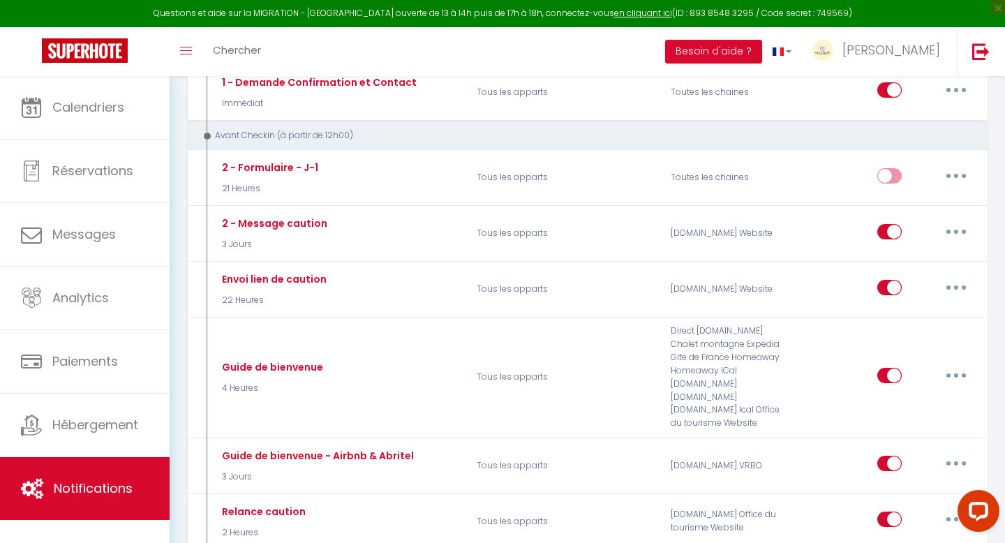
scroll to position [209, 0]
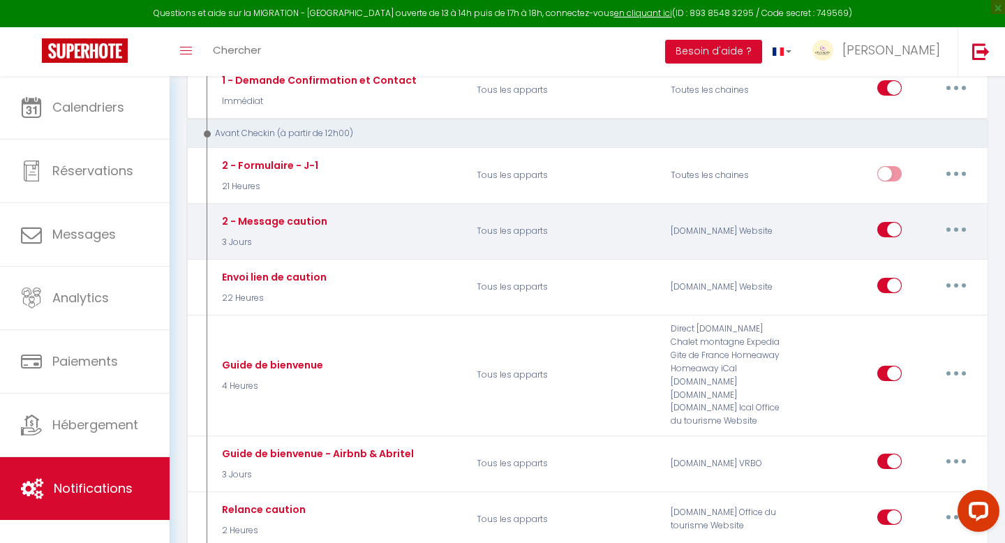
click at [948, 230] on button "button" at bounding box center [956, 229] width 39 height 22
click at [912, 254] on link "Editer" at bounding box center [919, 261] width 103 height 24
type input "2 - Message caution"
select select "3 Jours"
select select "if_booking_is_paid"
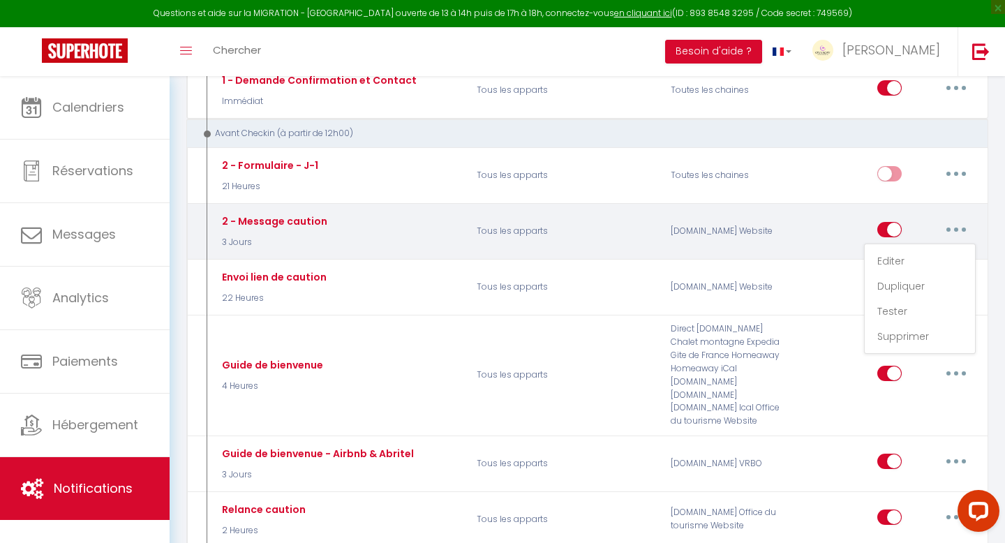
checkbox input "true"
checkbox input "false"
radio input "true"
type input "[GUEST:FIRST_NAME][GUEST:LAST_NAME] Confirmation du check-in - [CHECKING:DD-MM-…"
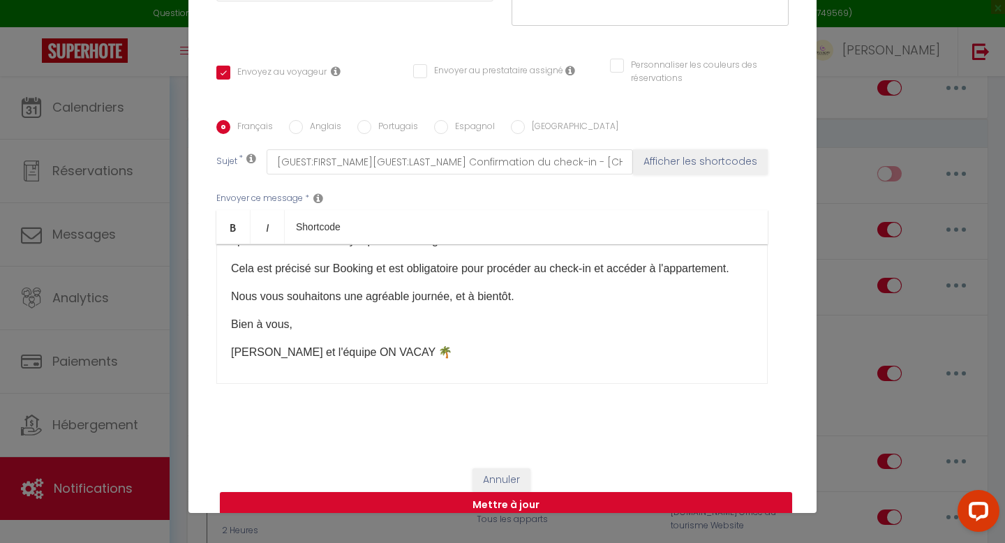
scroll to position [205, 0]
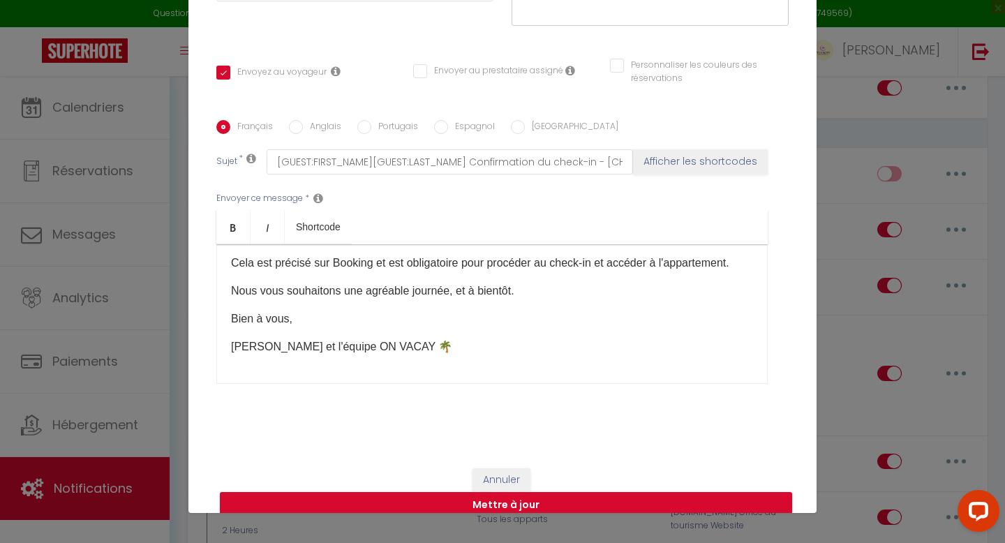
click at [737, 255] on p "Cela est précisé sur Booking et est obligatoire pour procéder au check-in et ac…" at bounding box center [492, 263] width 522 height 17
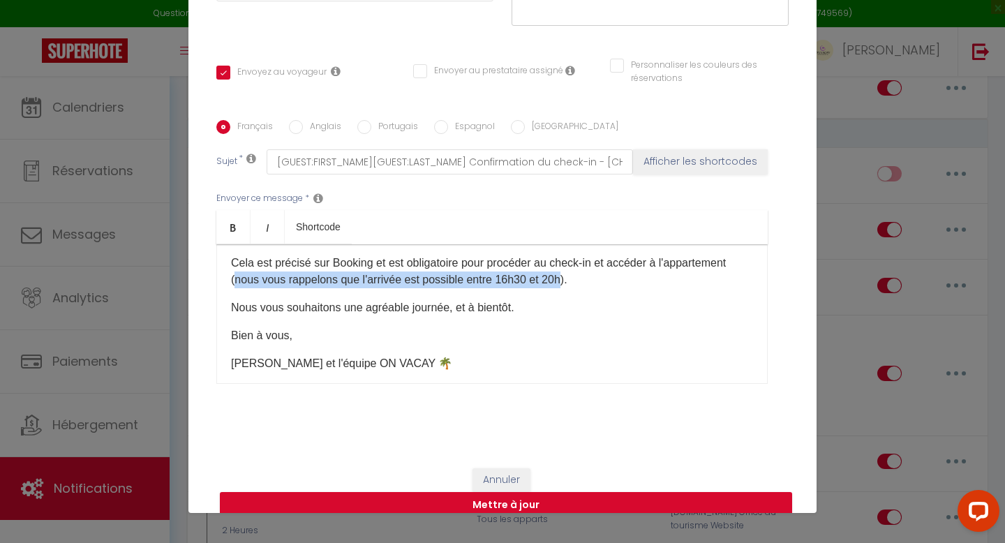
drag, startPoint x: 558, startPoint y: 261, endPoint x: 237, endPoint y: 260, distance: 321.1
click at [237, 260] on p "Cela est précisé sur Booking et est obligatoire pour procéder au check-in et ac…" at bounding box center [492, 272] width 522 height 34
copy p "nous vous rappelons que l'arrivée est possible entre 16h30 et 20h"
click at [301, 120] on input "Anglais" at bounding box center [296, 127] width 14 height 14
radio input "true"
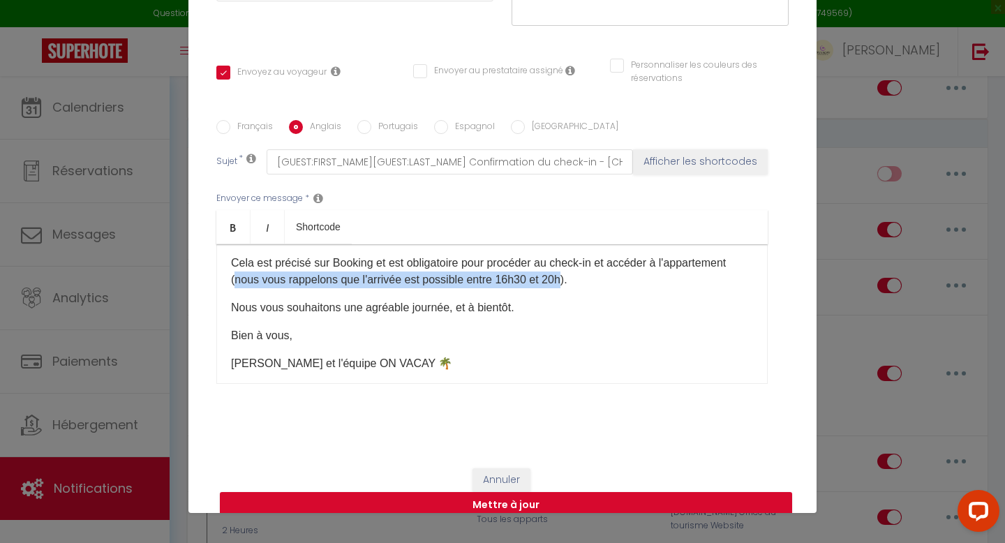
checkbox input "true"
checkbox input "false"
type input "[GUEST:FIRST_NAME][GUEST:LAST_NAME] Confirm your check-in - [CHECKING:DD-MM-YYY…"
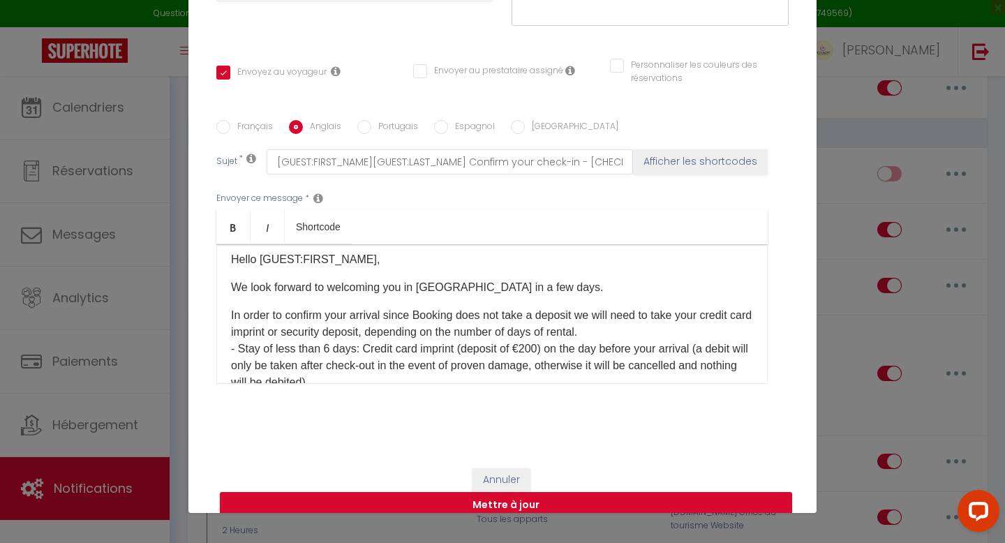
scroll to position [15, 0]
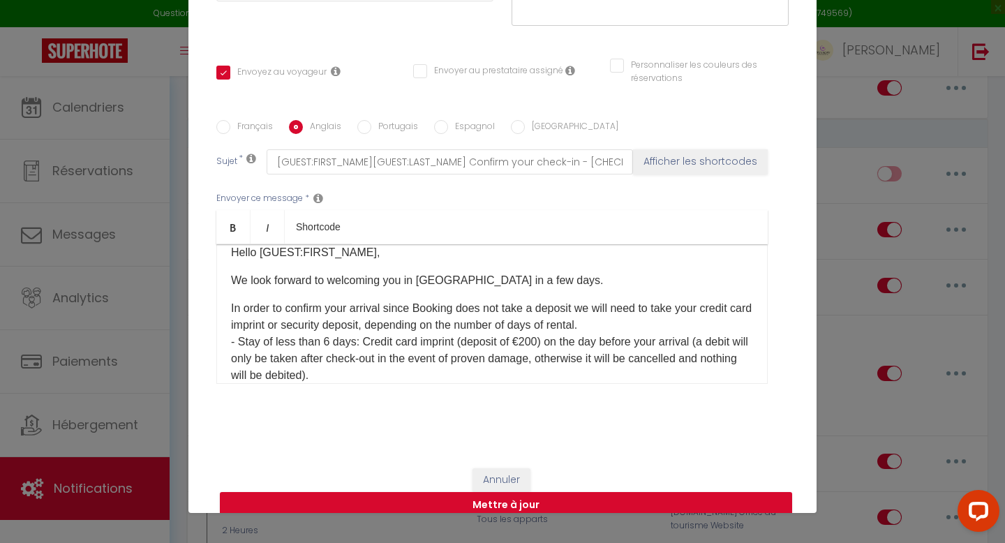
click at [220, 120] on input "Français" at bounding box center [223, 127] width 14 height 14
radio input "true"
checkbox input "true"
checkbox input "false"
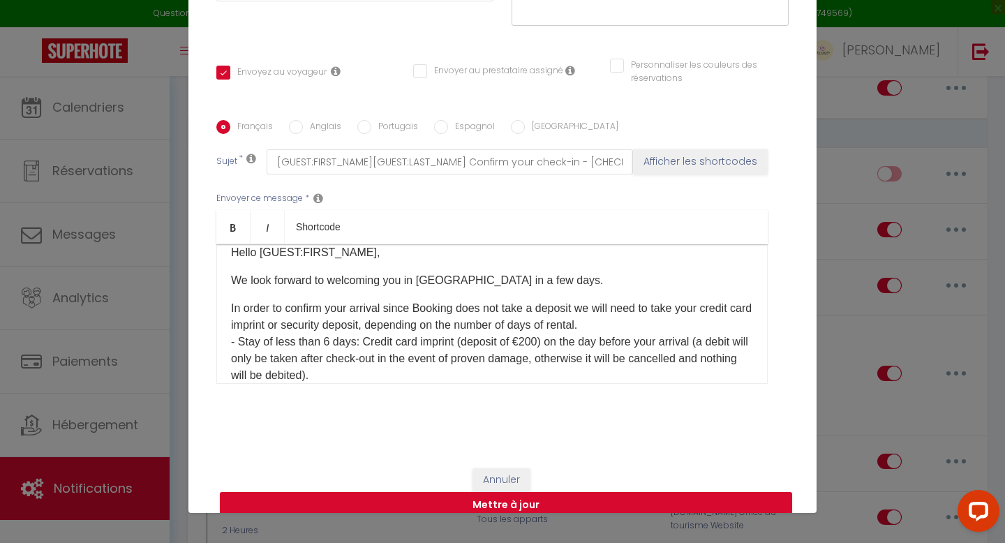
type input "[GUEST:FIRST_NAME][GUEST:LAST_NAME] Confirmation du check-in - [CHECKING:DD-MM-…"
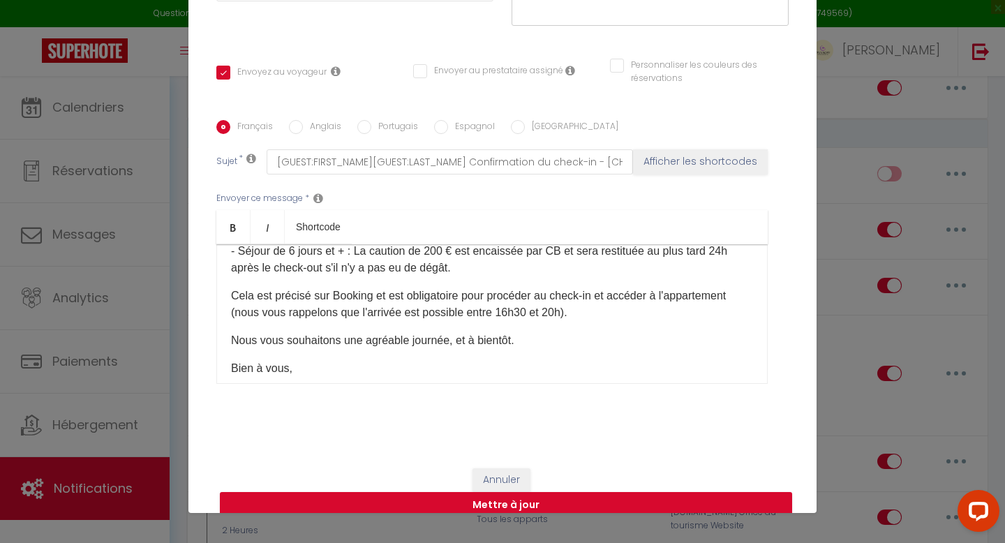
scroll to position [177, 0]
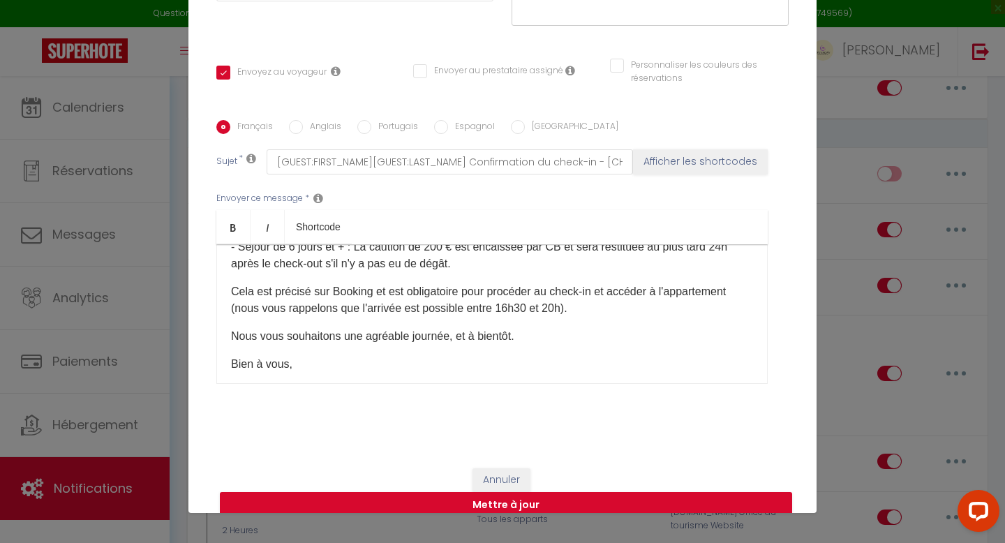
click at [298, 120] on input "Anglais" at bounding box center [296, 127] width 14 height 14
radio input "true"
checkbox input "true"
checkbox input "false"
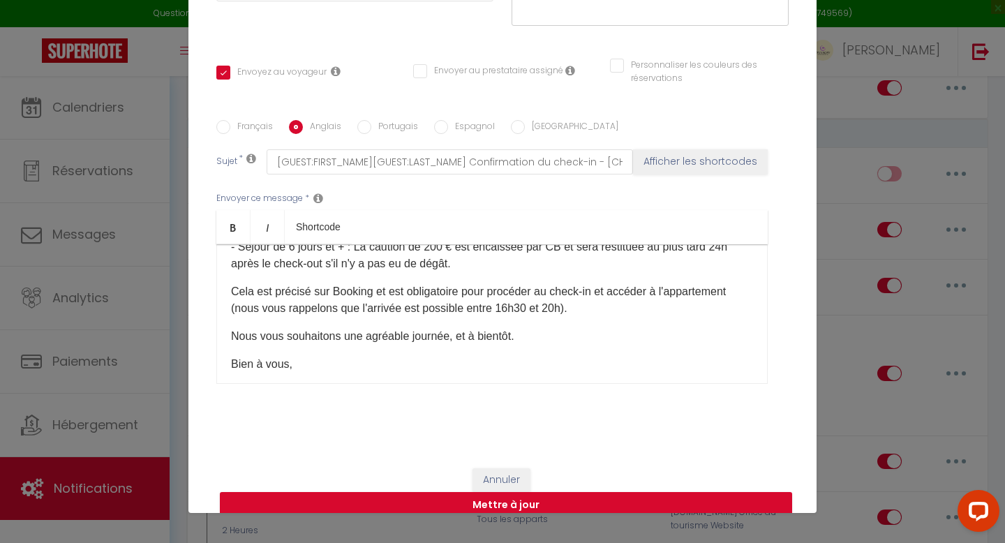
type input "[GUEST:FIRST_NAME][GUEST:LAST_NAME] Confirm your check-in - [CHECKING:DD-MM-YYY…"
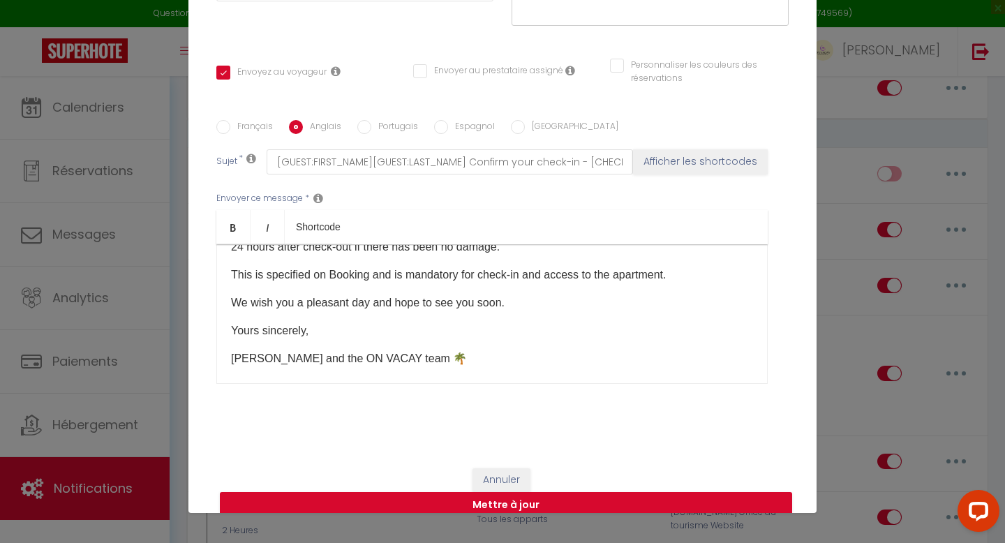
click at [668, 267] on p "This is specified on Booking and is mandatory for check-in and access to the ap…" at bounding box center [492, 275] width 522 height 17
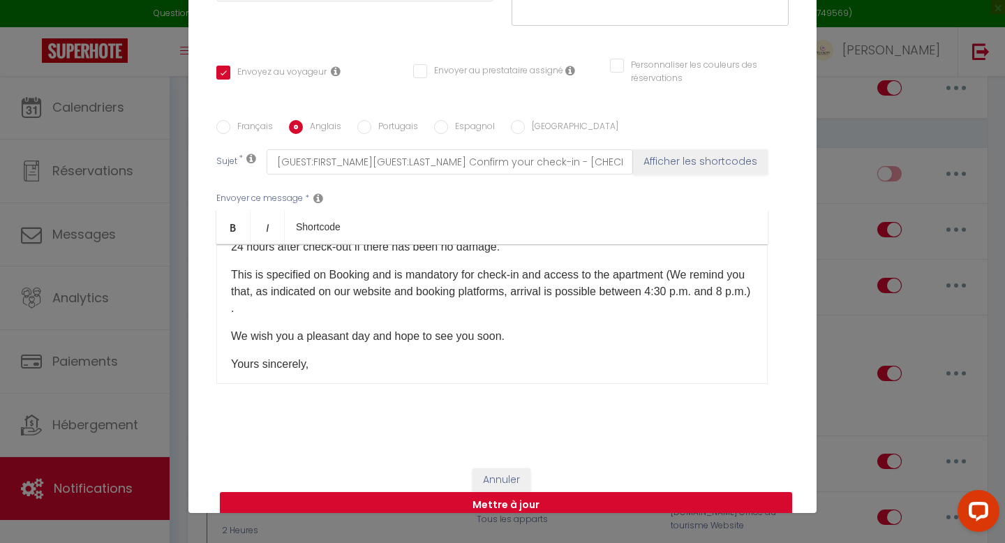
click at [683, 267] on p "This is specified on Booking and is mandatory for check-in and access to the ap…" at bounding box center [492, 292] width 522 height 50
click at [363, 120] on input "Portugais" at bounding box center [364, 127] width 14 height 14
radio input "true"
checkbox input "true"
checkbox input "false"
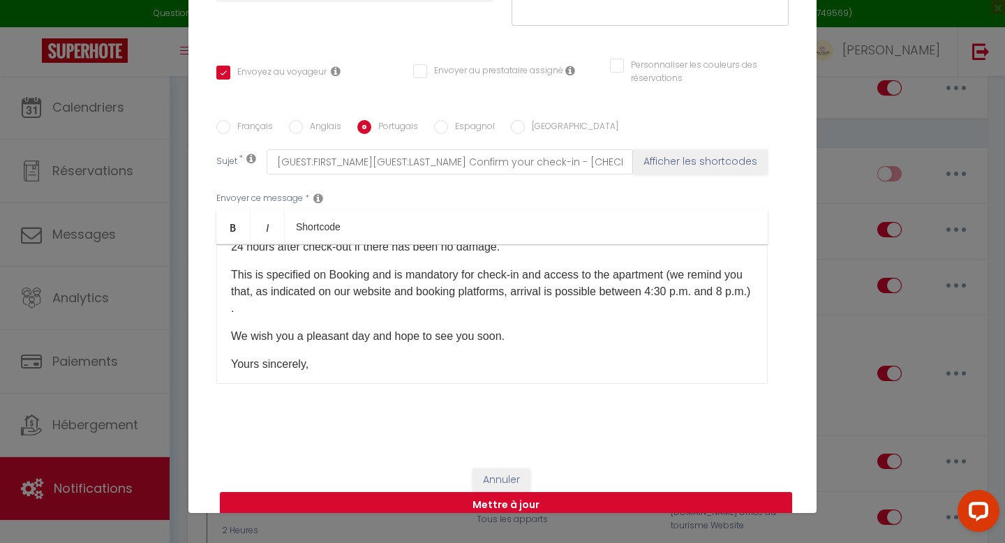
checkbox input "false"
type input "[GUEST:FIRST_NAME][GUEST:LAST_NAME] Confirme o seu check-in - [CHECKING:DD-MM-Y…"
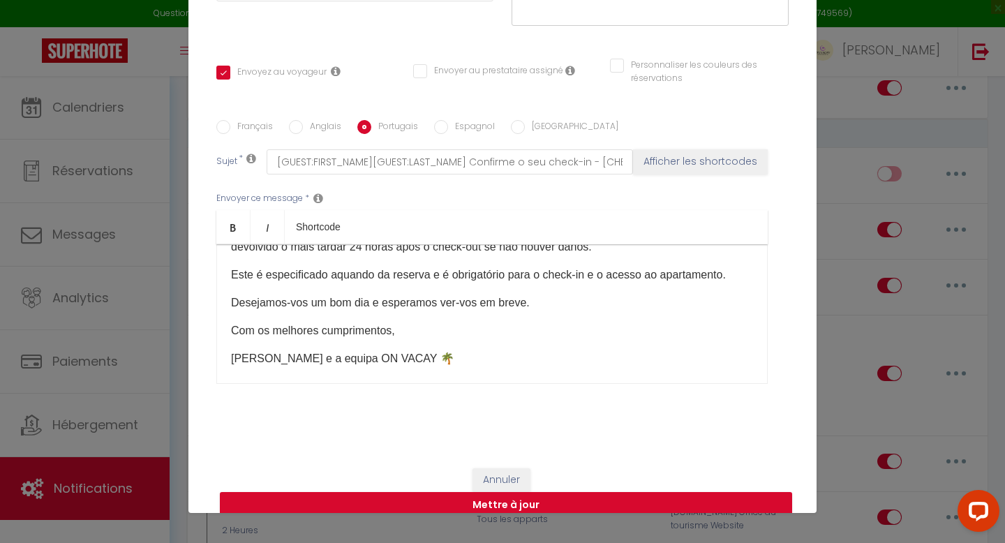
click at [230, 120] on label "Français" at bounding box center [251, 127] width 43 height 15
click at [230, 120] on input "Français" at bounding box center [223, 127] width 14 height 14
radio input "true"
checkbox input "true"
checkbox input "false"
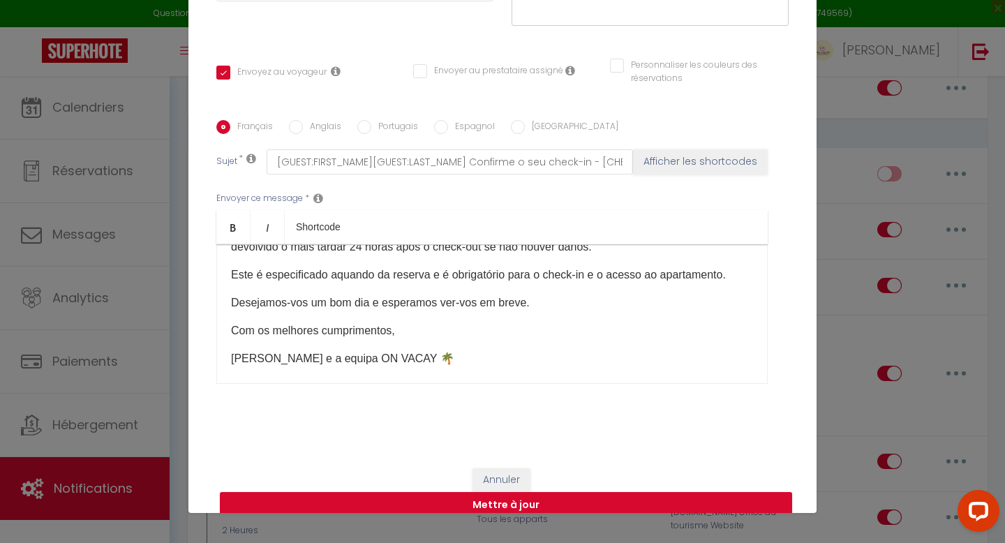
checkbox input "false"
type input "[GUEST:FIRST_NAME][GUEST:LAST_NAME] Confirmation du check-in - [CHECKING:DD-MM-…"
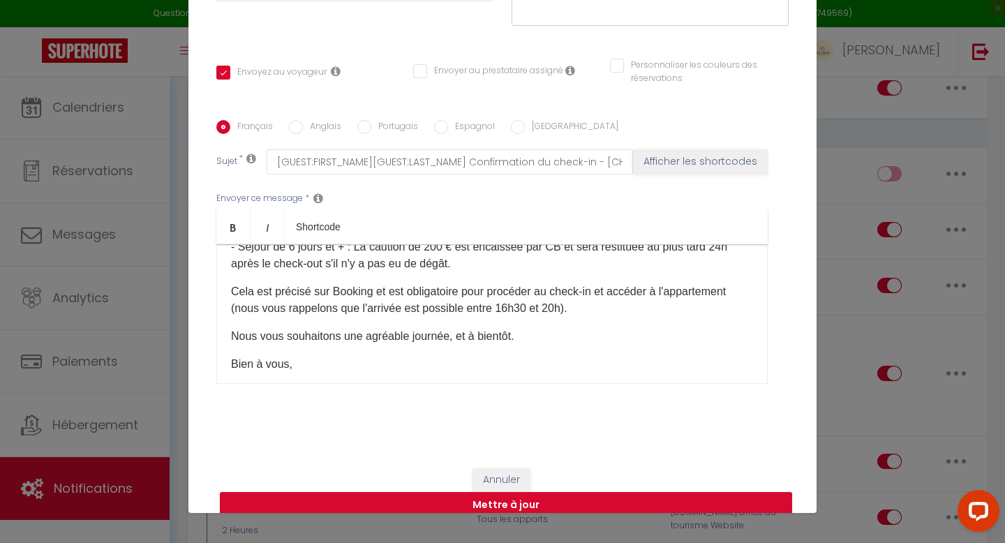
click at [439, 120] on input "Espagnol" at bounding box center [441, 127] width 14 height 14
radio input "true"
checkbox input "true"
checkbox input "false"
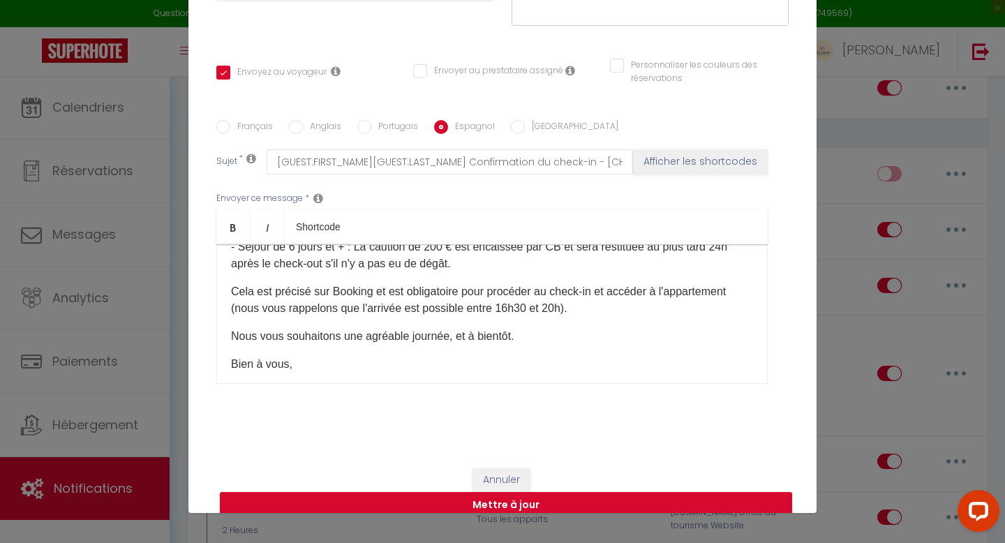
type input "[GUEST:FIRST_NAME][GUEST:LAST_NAME] Confirme su registro de entrada - [CHECKING…"
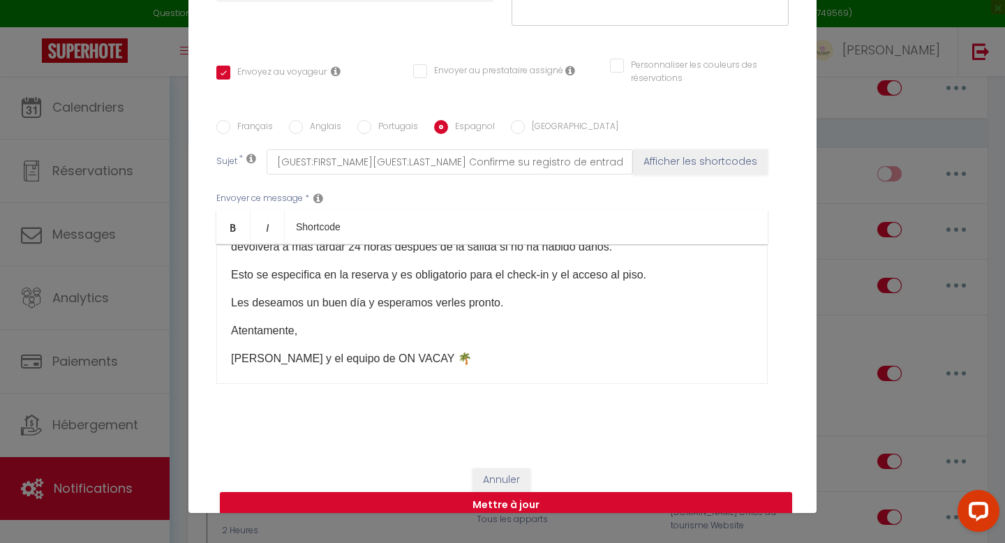
click at [648, 267] on p "Esto se especifica en la reserva y es obligatorio para el check-in y el acceso …" at bounding box center [492, 275] width 522 height 17
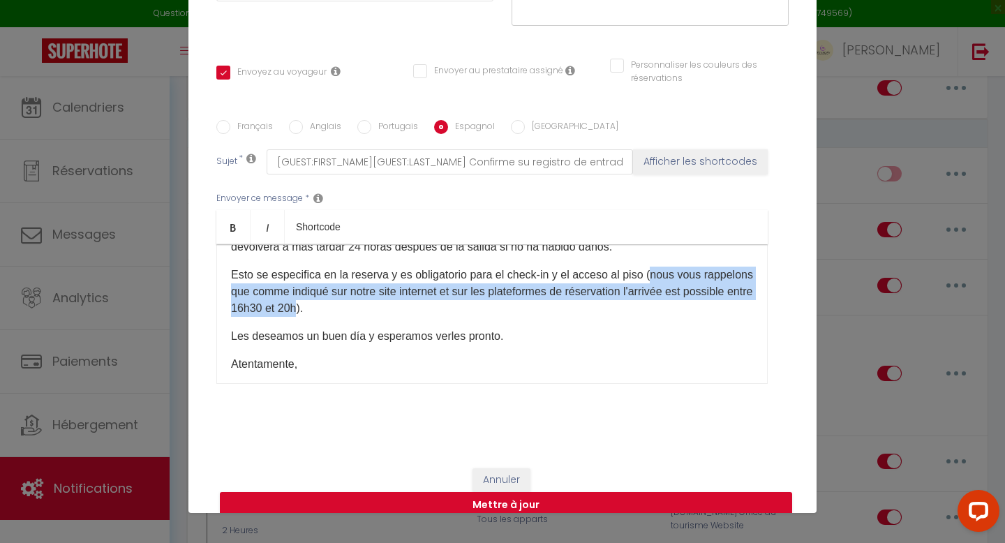
drag, startPoint x: 368, startPoint y: 287, endPoint x: 655, endPoint y: 255, distance: 289.3
click at [655, 267] on p "Esto se especifica en la reserva y es obligatorio para el check-in y el acceso …" at bounding box center [492, 292] width 522 height 50
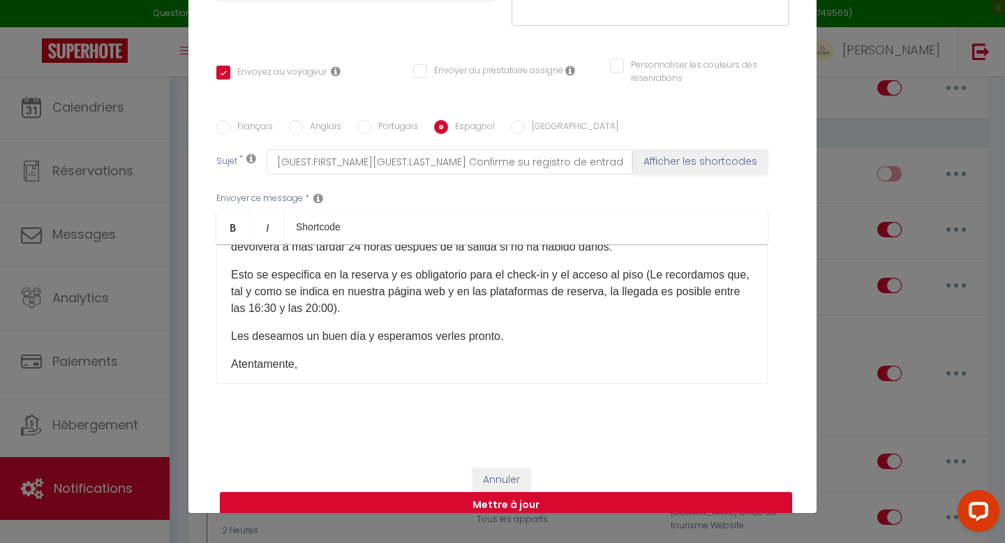
click at [656, 267] on p "Esto se especifica en la reserva y es obligatorio para el check-in y el acceso …" at bounding box center [492, 292] width 522 height 50
click at [369, 120] on input "Portugais" at bounding box center [364, 127] width 14 height 14
radio input "true"
checkbox input "true"
checkbox input "false"
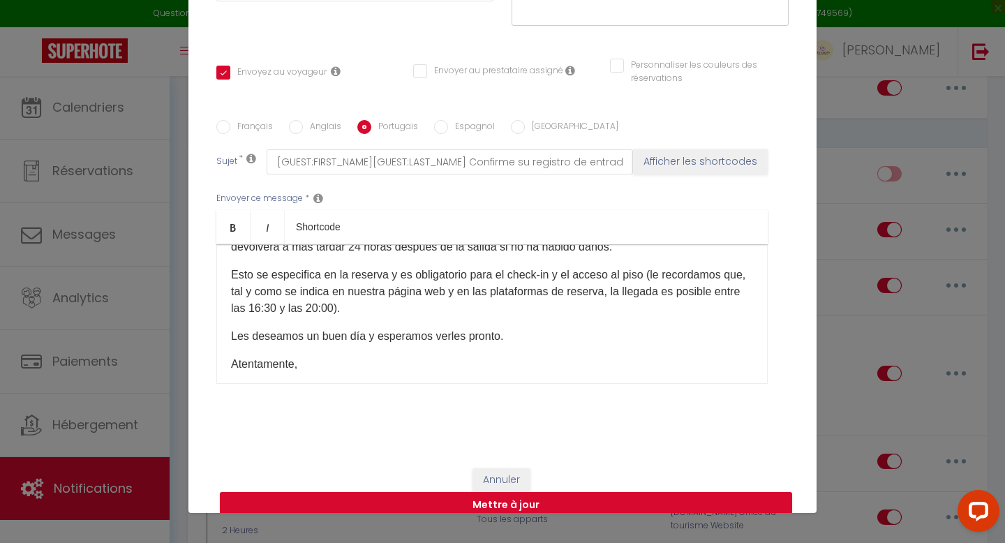
checkbox input "false"
type input "[GUEST:FIRST_NAME][GUEST:LAST_NAME] Confirme o seu check-in - [CHECKING:DD-MM-Y…"
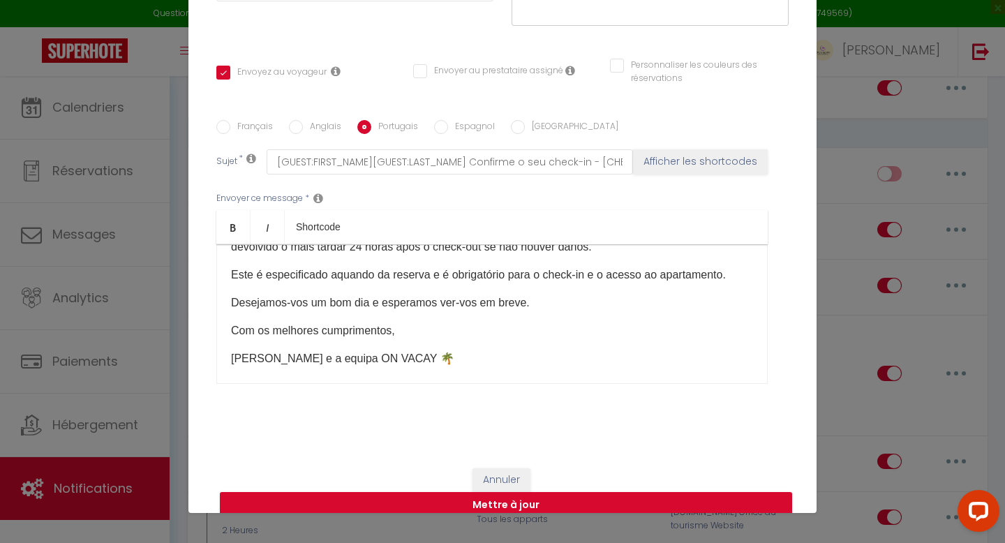
click at [722, 267] on p "Este é especificado aquando da reserva e é obrigatório para o check-in e o aces…" at bounding box center [492, 275] width 522 height 17
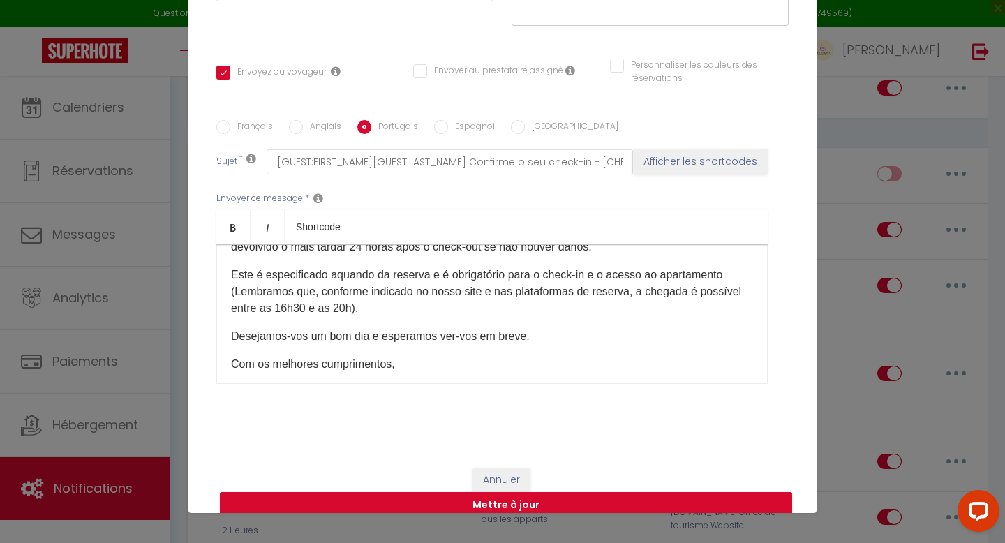
click at [243, 274] on p "Este é especificado aquando da reserva e é obrigatório para o check-in e o aces…" at bounding box center [492, 292] width 522 height 50
click at [519, 120] on input "[GEOGRAPHIC_DATA]" at bounding box center [518, 127] width 14 height 14
radio input "true"
checkbox input "true"
checkbox input "false"
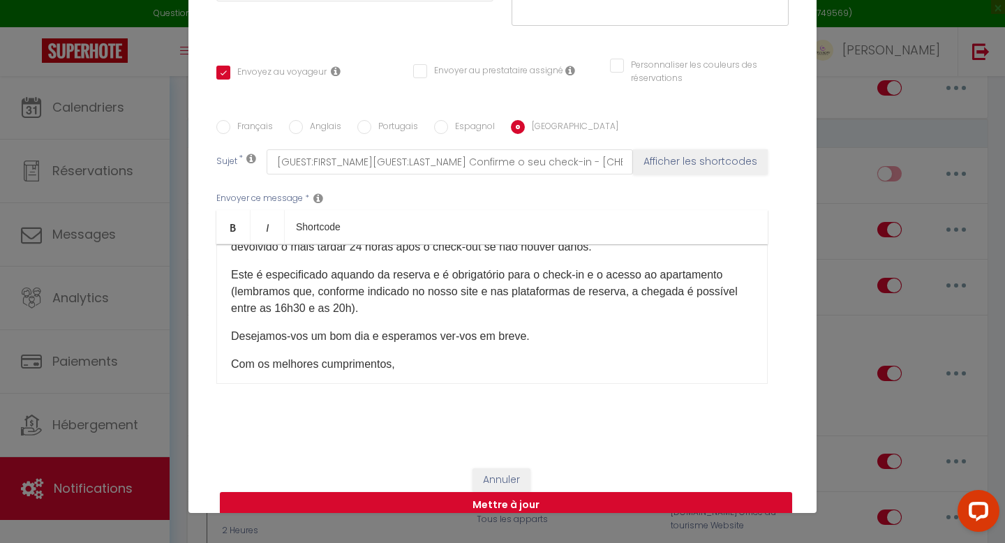
checkbox input "false"
type input "[GUEST:FIRST_NAME][GUEST:LAST_NAME] Confermare il check-in - [CHECKING:DD-MM-YY…"
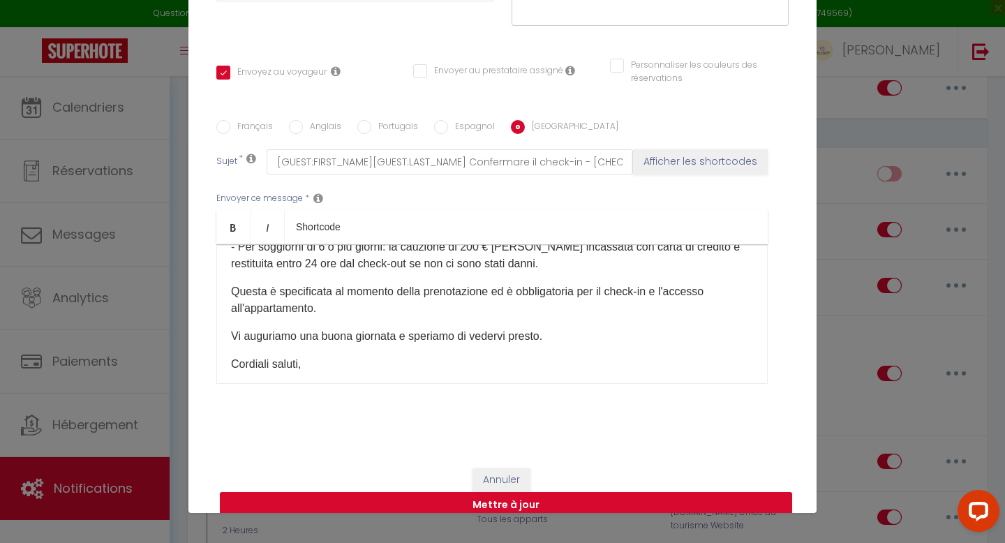
click at [316, 286] on p "Questa è specificata al momento della prenotazione ed è obbligatoria per il che…" at bounding box center [492, 300] width 522 height 34
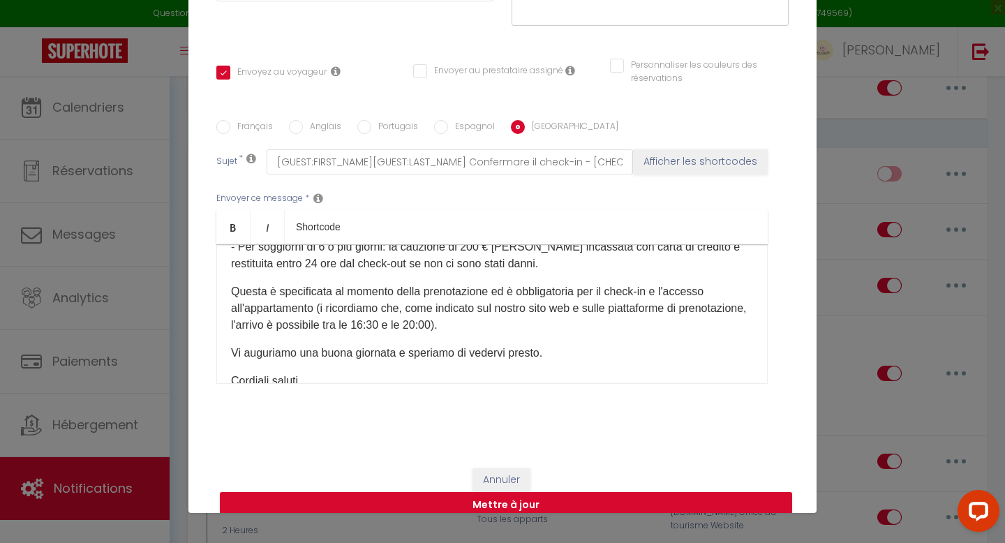
click at [322, 291] on p "Questa è specificata al momento della prenotazione ed è obbligatoria per il che…" at bounding box center [492, 308] width 522 height 50
click at [468, 492] on button "Mettre à jour" at bounding box center [506, 505] width 572 height 27
checkbox input "true"
checkbox input "false"
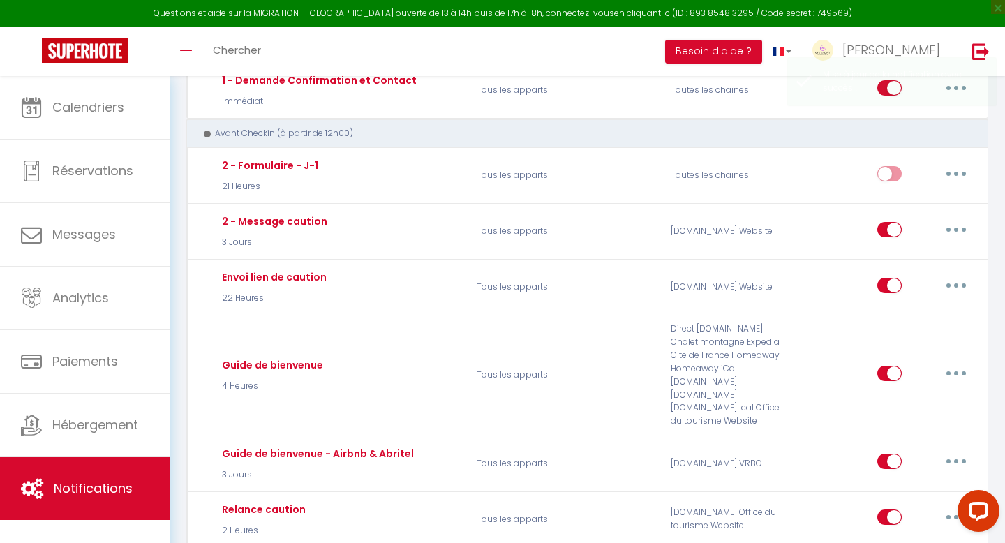
scroll to position [0, 0]
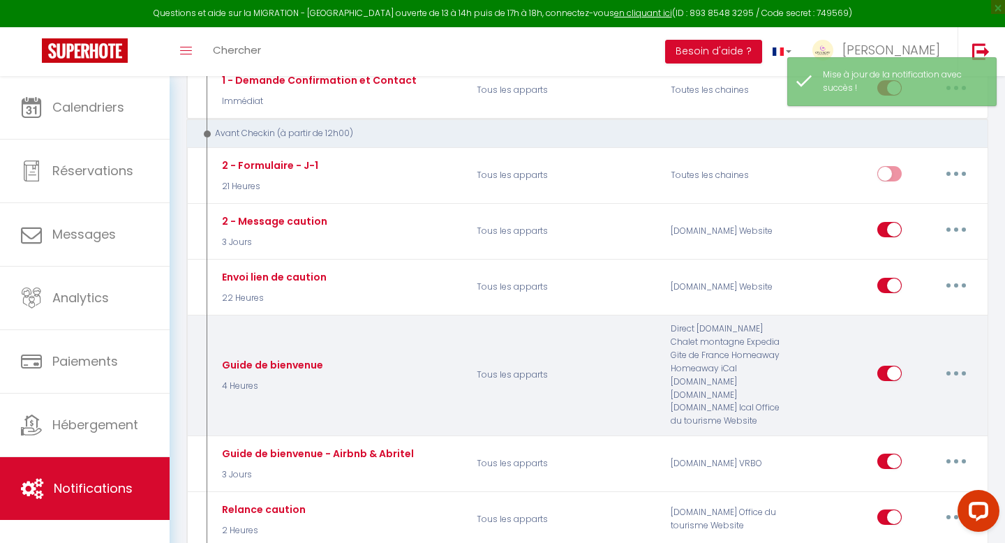
click at [966, 367] on button "button" at bounding box center [956, 373] width 39 height 22
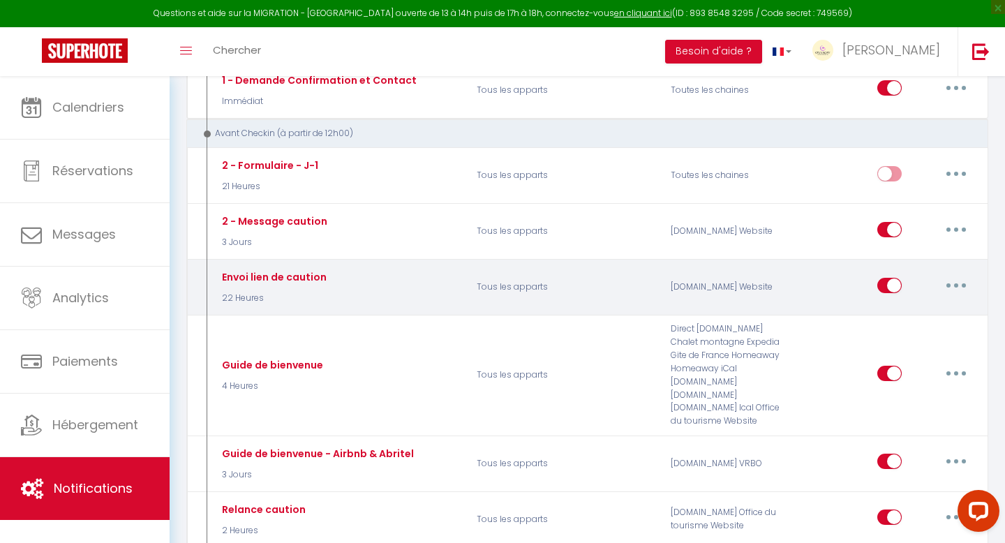
click at [956, 281] on button "button" at bounding box center [956, 285] width 39 height 22
click at [929, 309] on link "Editer" at bounding box center [919, 317] width 103 height 24
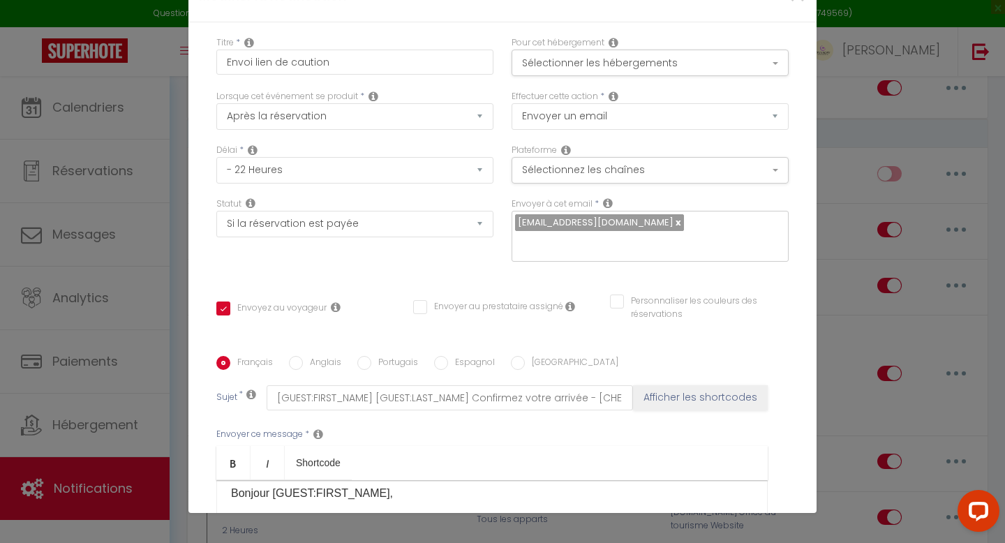
scroll to position [17, 0]
click at [666, 506] on p "Nous aurons le plaisir de vous accueillir dans quelques heures dans votre havre…" at bounding box center [492, 514] width 522 height 17
click at [519, 356] on input "[GEOGRAPHIC_DATA]" at bounding box center [518, 363] width 14 height 14
radio input "true"
checkbox input "true"
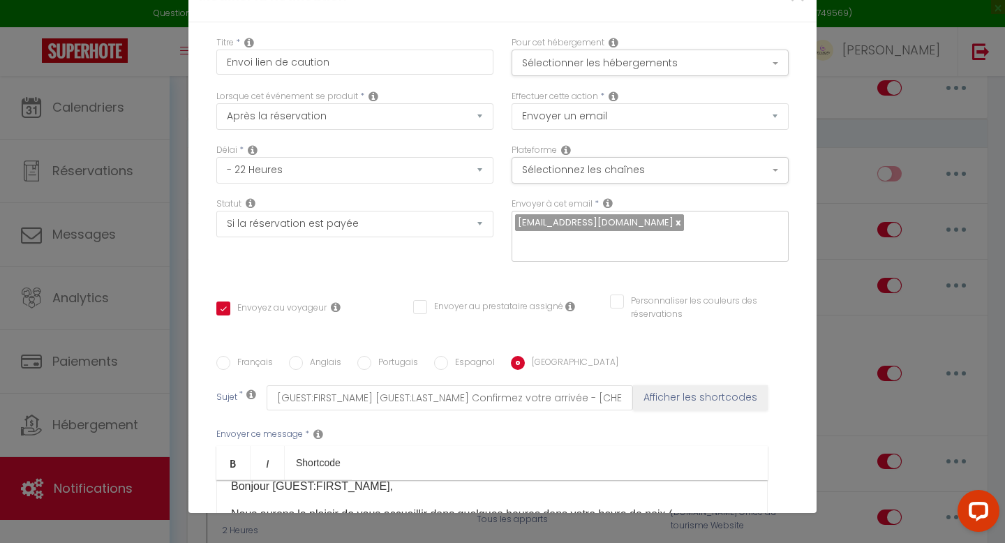
checkbox input "false"
type input "[GUEST:FIRST_NAME] [GUEST:LAST_NAME] Confermare il check-in - [CHECKING:DD-MM-Y…"
click at [528, 506] on p "[PERSON_NAME] lieti di accoglierla domani nel suo rifugio tranquillo." at bounding box center [492, 514] width 522 height 17
drag, startPoint x: 457, startPoint y: 293, endPoint x: 620, endPoint y: 271, distance: 164.2
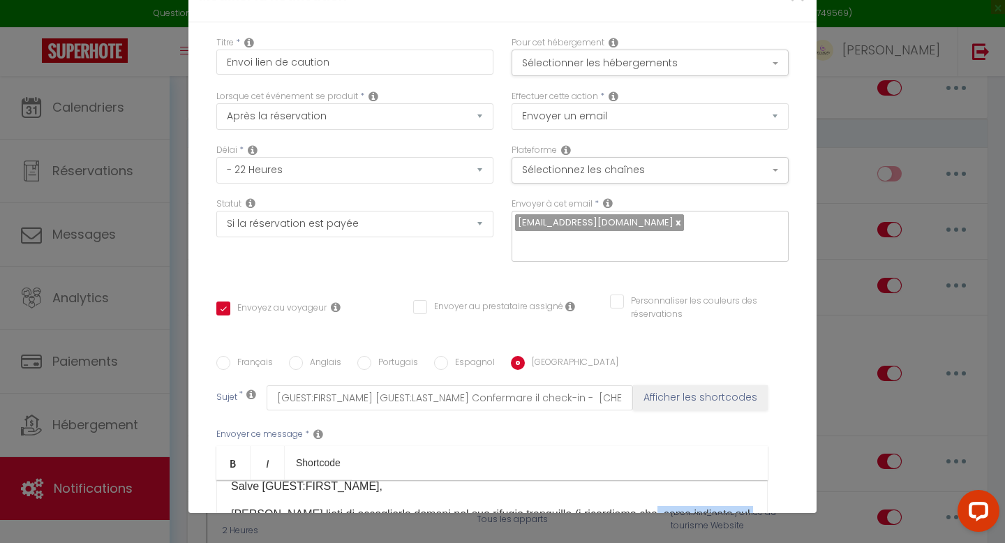
click at [620, 506] on p "[PERSON_NAME] lieti di accoglierla domani nel suo rifugio tranquillo ( i ricord…" at bounding box center [492, 523] width 522 height 34
click at [438, 356] on input "Espagnol" at bounding box center [441, 363] width 14 height 14
radio input "true"
checkbox input "true"
checkbox input "false"
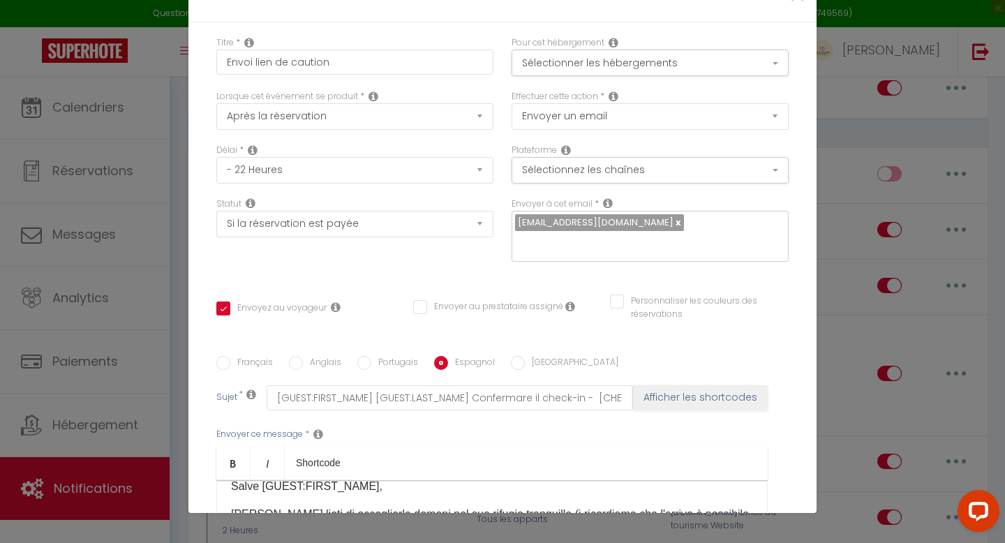
checkbox input "false"
type input "[GUEST:FIRST_NAME] [GUEST:LAST_NAME] Confirme su registro de entrada - [CHECKIN…"
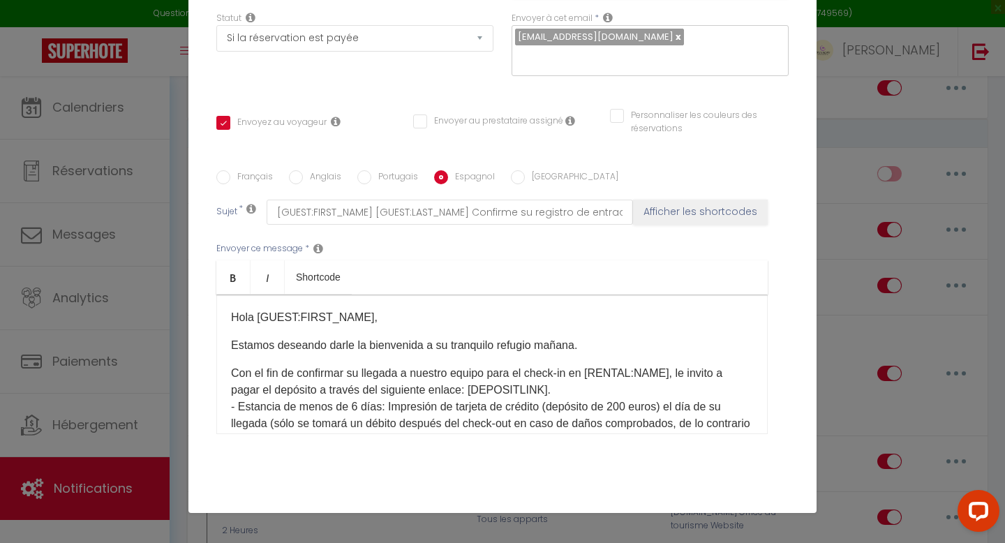
scroll to position [184, 0]
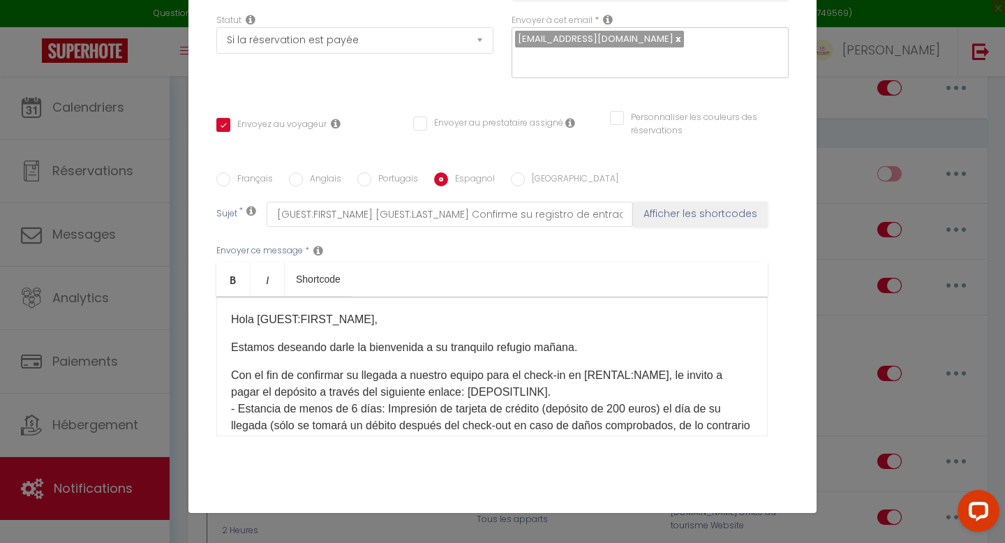
click at [517, 172] on input "[GEOGRAPHIC_DATA]" at bounding box center [518, 179] width 14 height 14
radio input "true"
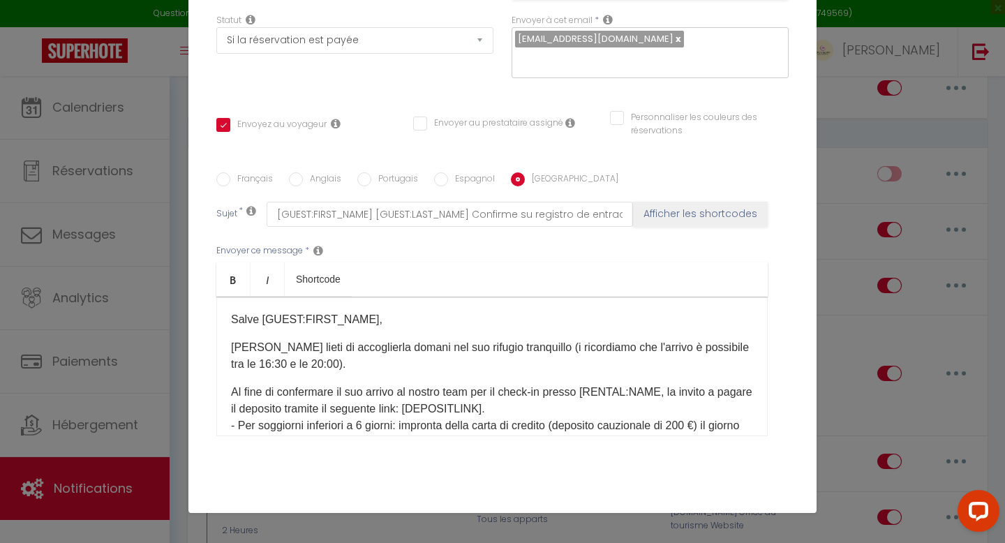
checkbox input "true"
checkbox input "false"
type input "[GUEST:FIRST_NAME] [GUEST:LAST_NAME] Confermare il check-in - [CHECKING:DD-MM-Y…"
click at [535, 339] on p "[PERSON_NAME] lieti di accoglierla domani nel suo rifugio tranquillo (i ricordi…" at bounding box center [492, 356] width 522 height 34
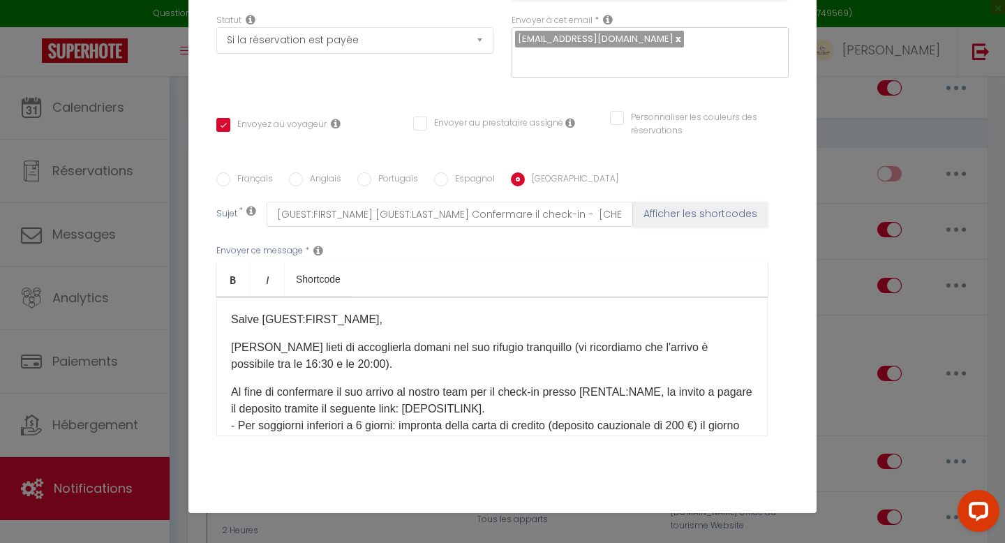
click at [443, 172] on input "Espagnol" at bounding box center [441, 179] width 14 height 14
radio input "true"
checkbox input "true"
checkbox input "false"
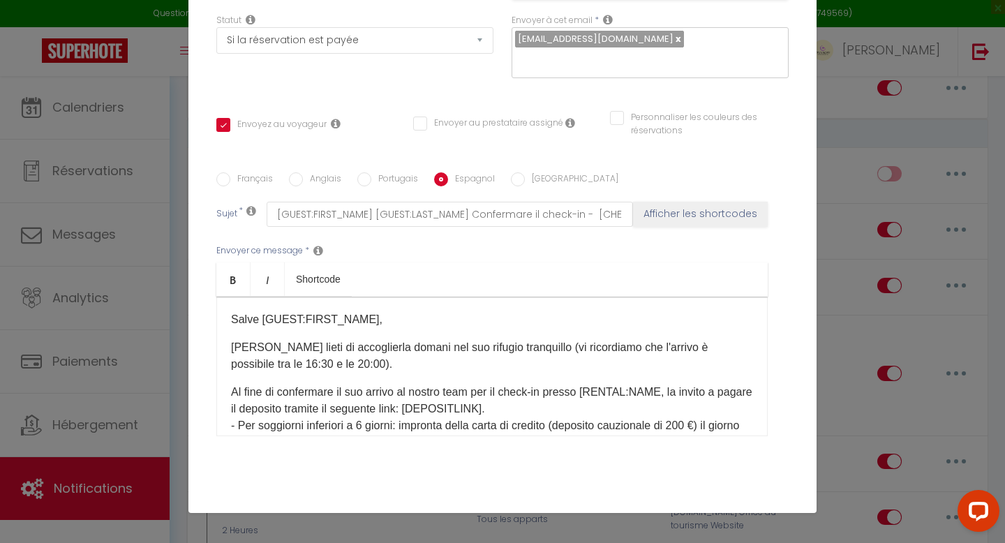
type input "[GUEST:FIRST_NAME] [GUEST:LAST_NAME] Confirme su registro de entrada - [CHECKIN…"
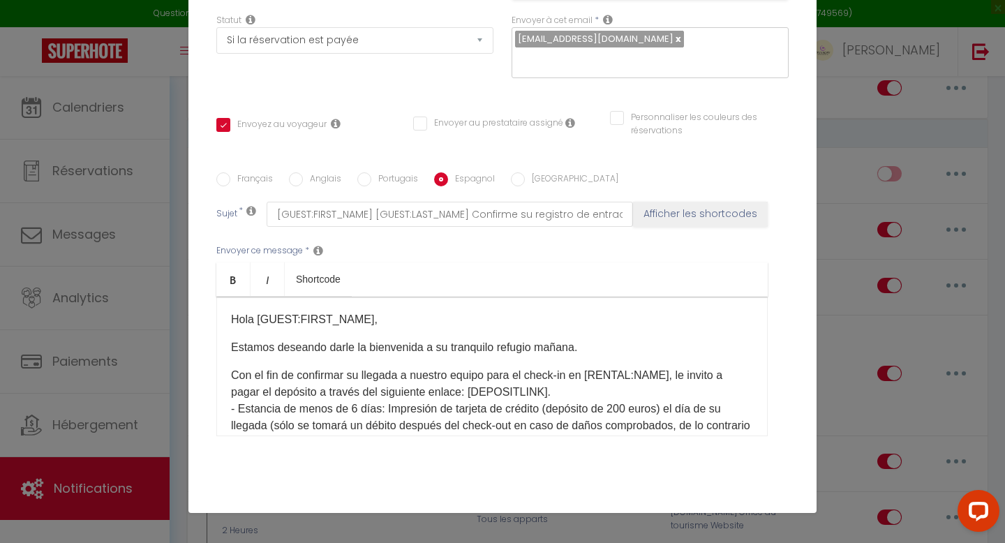
click at [575, 339] on p "Estamos deseando darle la bienvenida a su tranquilo refugio mañana." at bounding box center [492, 347] width 522 height 17
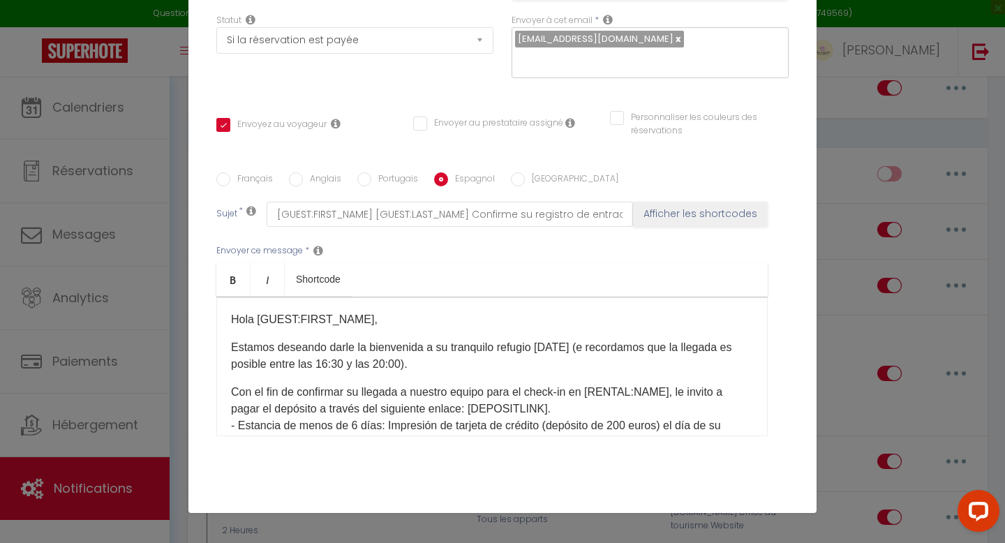
click at [583, 339] on p "Estamos deseando darle la bienvenida a su tranquilo refugio [DATE] ( e recordam…" at bounding box center [492, 356] width 522 height 34
click at [371, 172] on label "Portugais" at bounding box center [394, 179] width 47 height 15
click at [371, 172] on input "Portugais" at bounding box center [364, 179] width 14 height 14
radio input "true"
checkbox input "true"
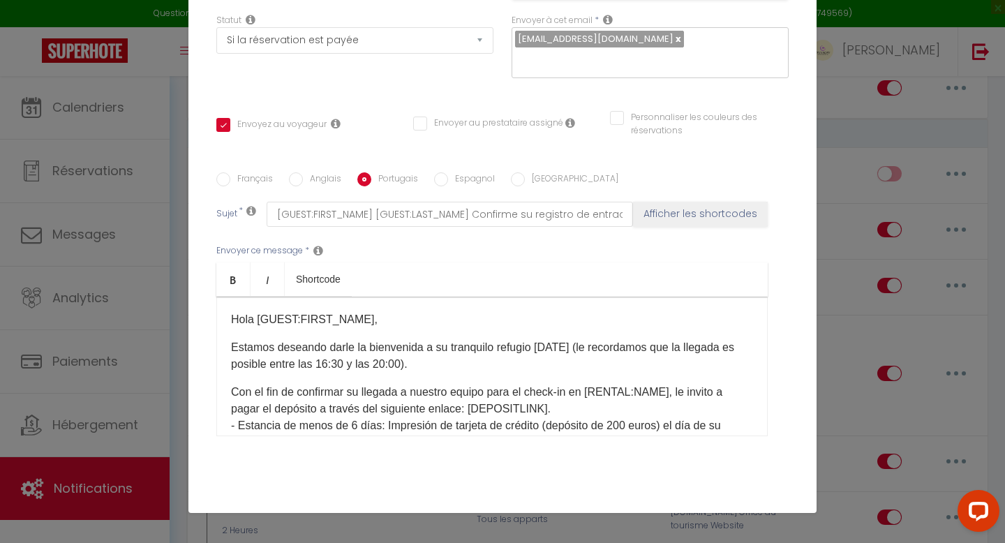
checkbox input "false"
type input "[GUEST:FIRST_NAME] [GUEST:LAST_NAME] Confirme o seu check-in - [CHECKING:DD-MM-…"
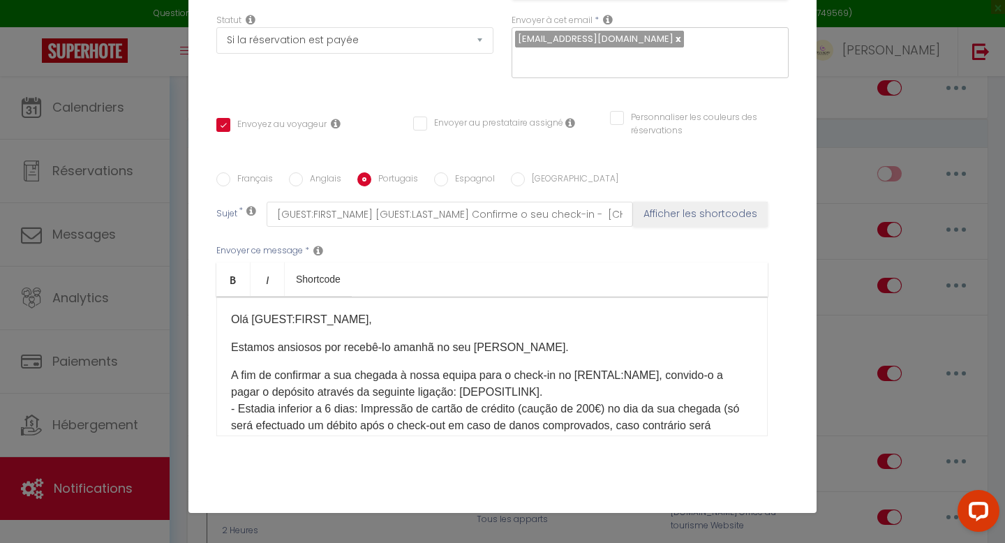
click at [538, 339] on p "Estamos ansiosos por recebê-lo amanhã no seu [PERSON_NAME]." at bounding box center [492, 347] width 522 height 17
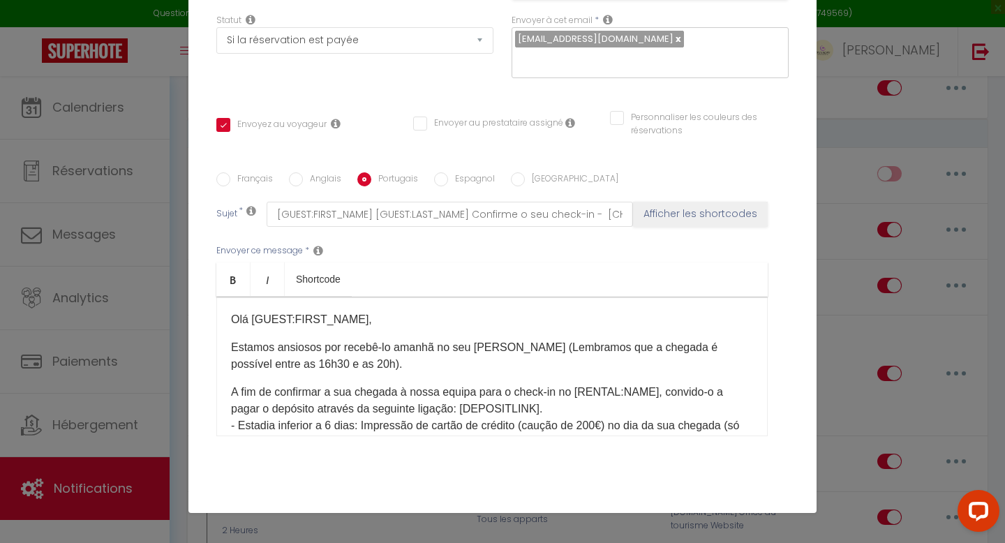
click at [551, 339] on p "Estamos ansiosos por recebê-lo amanhã no seu [PERSON_NAME] ( [PERSON_NAME] que …" at bounding box center [492, 356] width 522 height 34
click at [304, 172] on label "Anglais" at bounding box center [322, 179] width 38 height 15
click at [303, 172] on input "Anglais" at bounding box center [296, 179] width 14 height 14
radio input "true"
checkbox input "true"
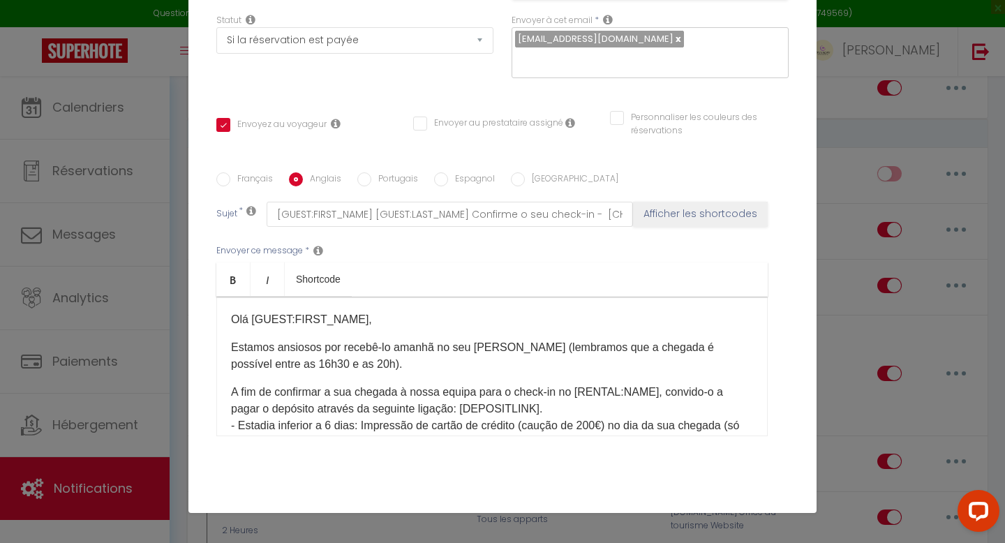
checkbox input "false"
type input "[GUEST:FIRST_NAME] [GUEST:LAST_NAME] Confirm your check-in - [CHECKING:DD-MM-YY…"
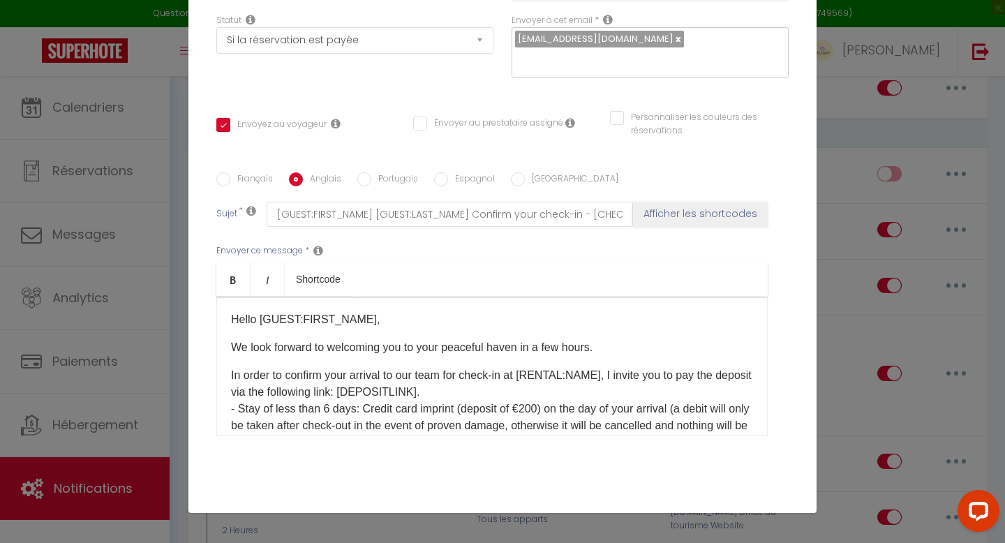
click at [595, 339] on p "We look forward to welcoming you to your peaceful haven in a few hours." at bounding box center [492, 347] width 522 height 17
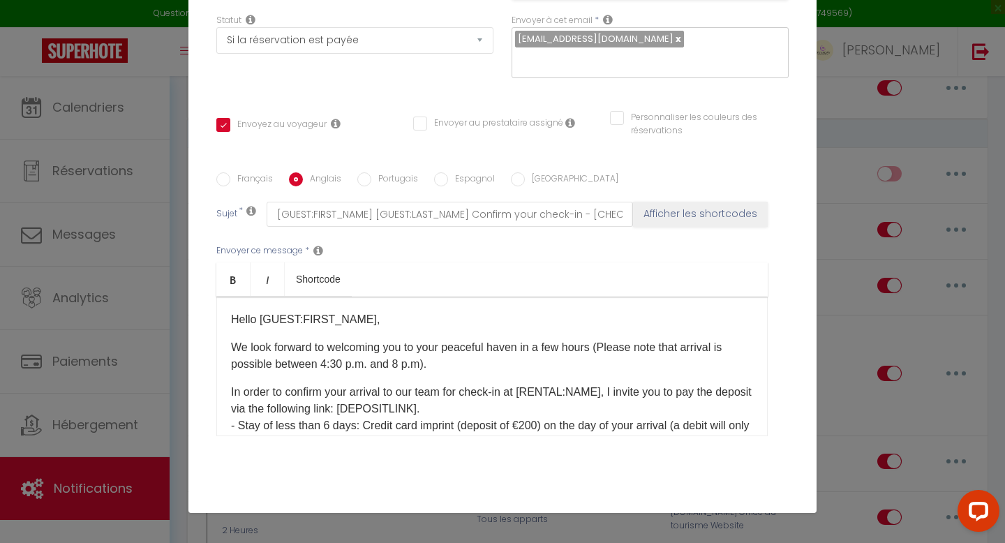
click at [608, 339] on p "We look forward to welcoming you to your peaceful haven in a few hours ( Please…" at bounding box center [492, 356] width 522 height 34
click at [225, 172] on input "Français" at bounding box center [223, 179] width 14 height 14
radio input "true"
checkbox input "true"
checkbox input "false"
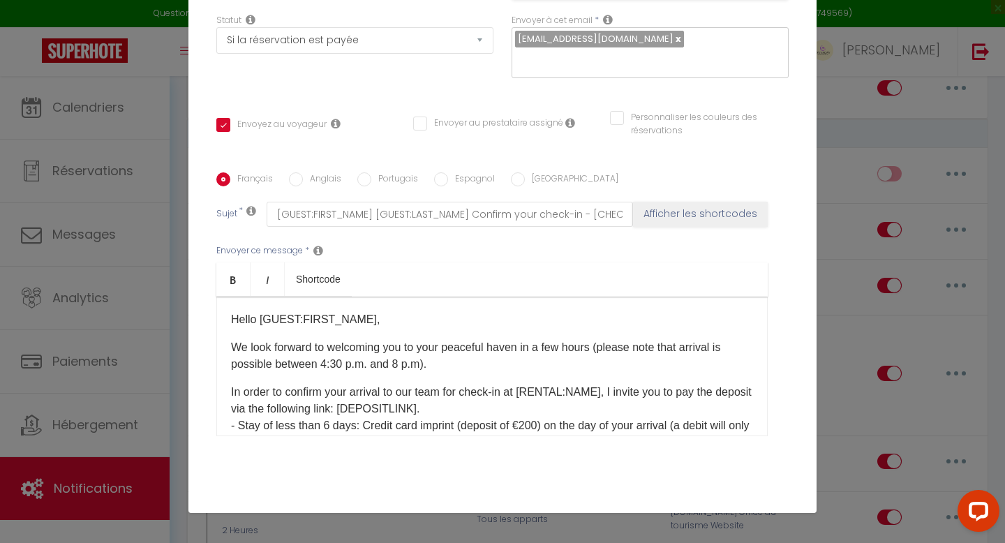
checkbox input "false"
type input "[GUEST:FIRST_NAME] [GUEST:LAST_NAME] Confirmez votre arrivée - [CHECKING:DD-MM-…"
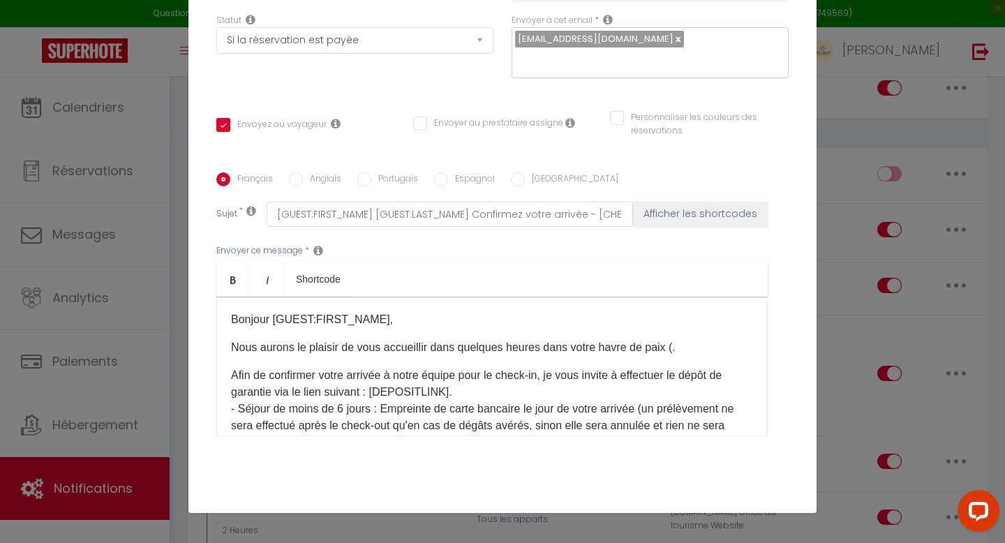
click at [674, 339] on p "Nous aurons le plaisir de vous accueillir dans quelques heures dans votre havre…" at bounding box center [492, 347] width 522 height 17
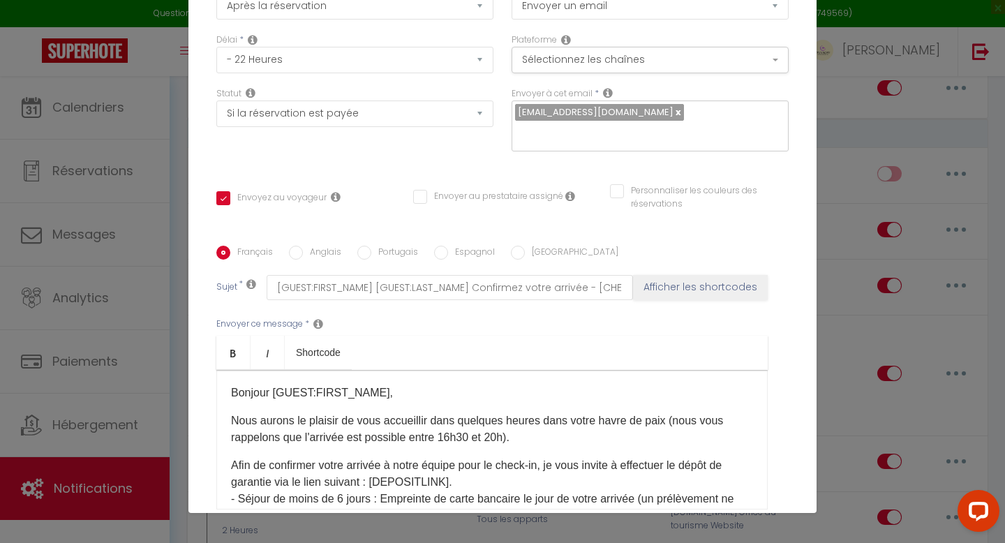
scroll to position [236, 0]
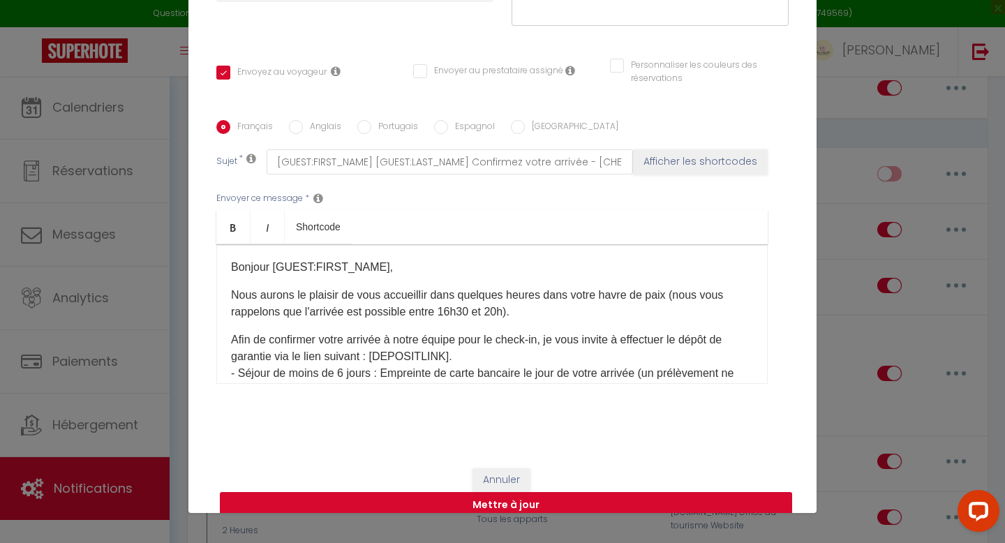
click at [540, 492] on button "Mettre à jour" at bounding box center [506, 505] width 572 height 27
checkbox input "true"
checkbox input "false"
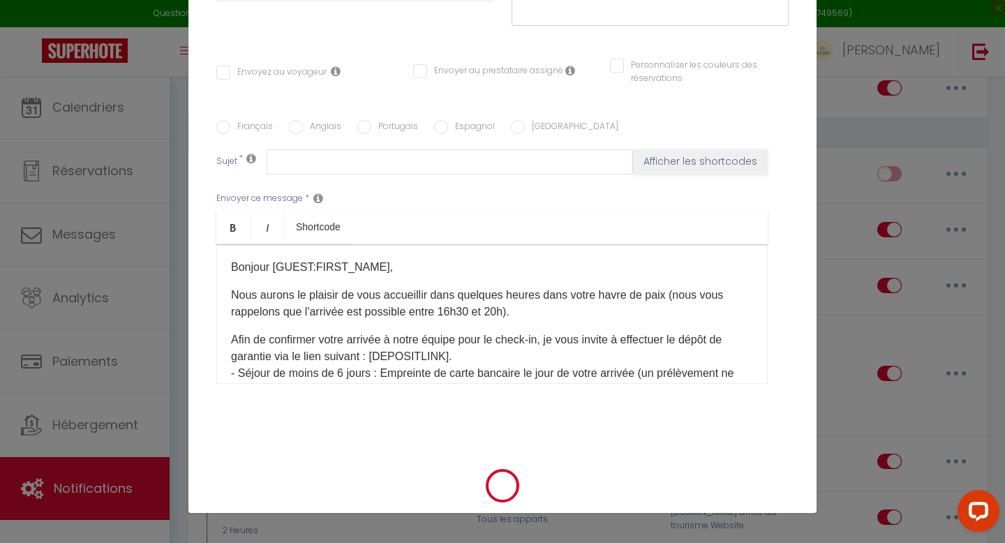
scroll to position [0, 0]
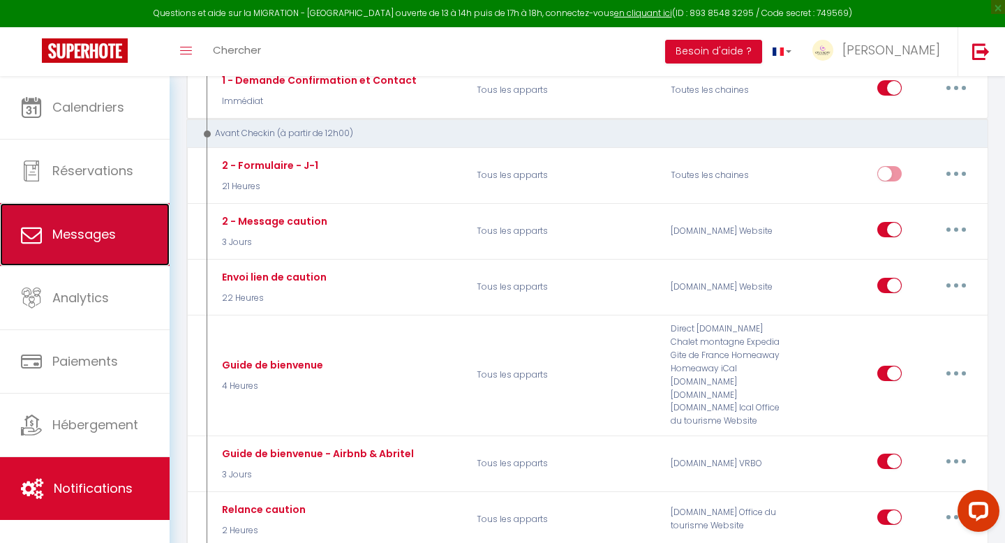
click at [61, 225] on span "Messages" at bounding box center [84, 233] width 64 height 17
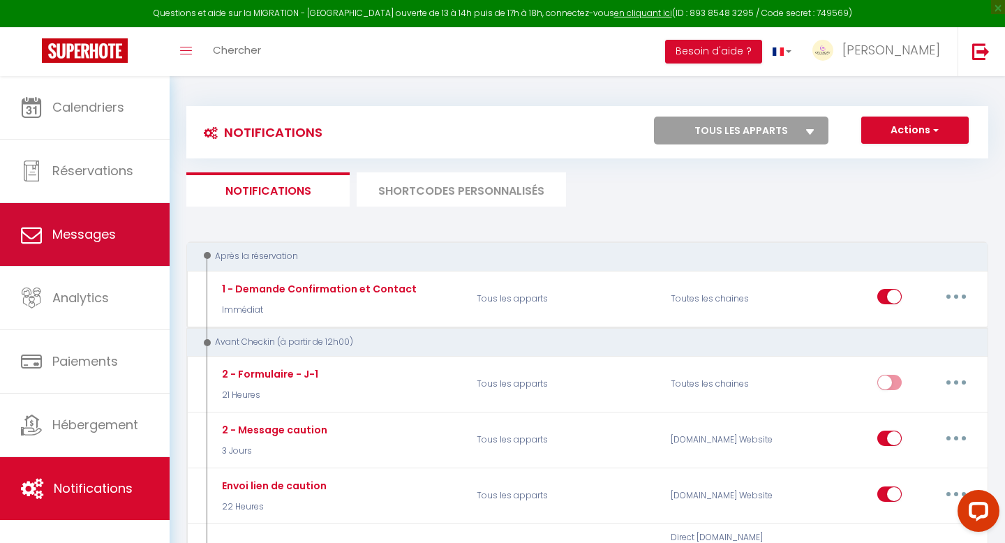
select select "message"
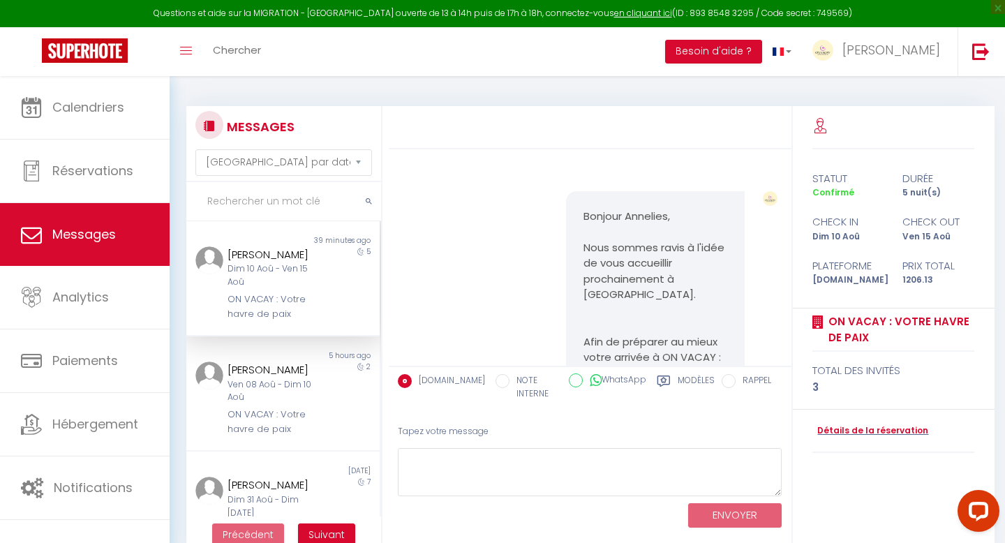
scroll to position [8840, 0]
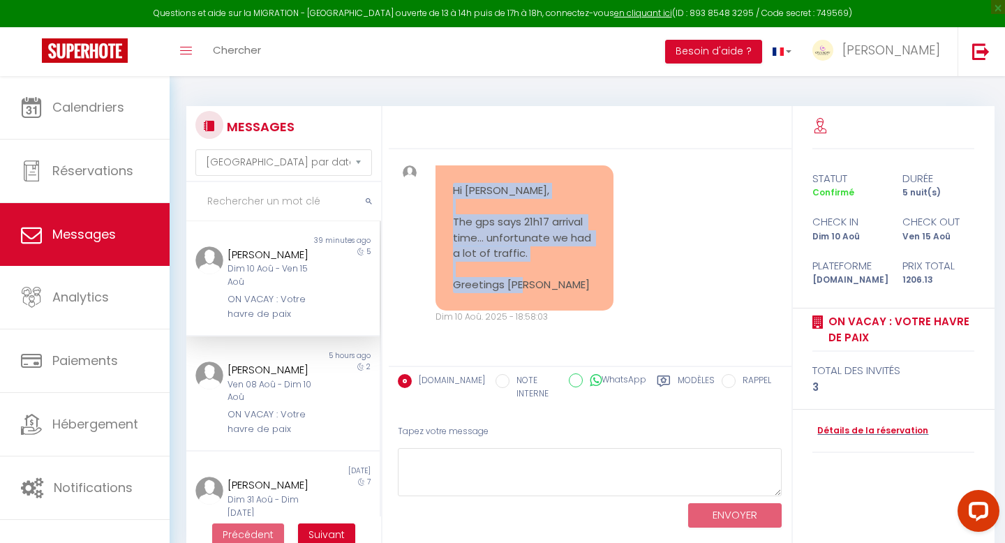
drag, startPoint x: 554, startPoint y: 285, endPoint x: 441, endPoint y: 188, distance: 148.0
click at [441, 188] on div "Hi [PERSON_NAME], The gps says 21h17 arrival time… unfortunate we had a lot of …" at bounding box center [525, 237] width 178 height 145
copy pre "Hi [PERSON_NAME], The gps says 21h17 arrival time… unfortunate we had a lot of …"
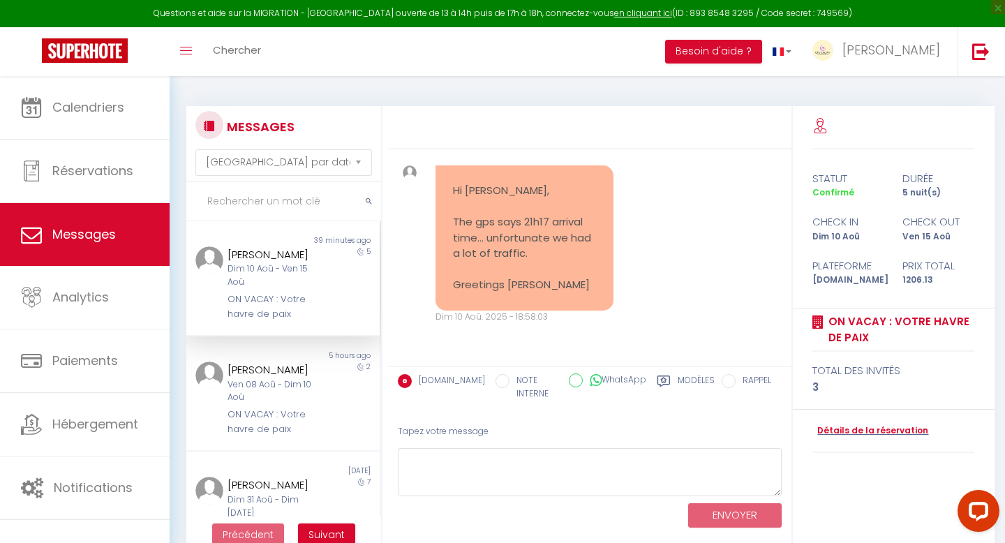
click at [304, 295] on div "ON VACAY : Votre havre de paix" at bounding box center [275, 306] width 94 height 29
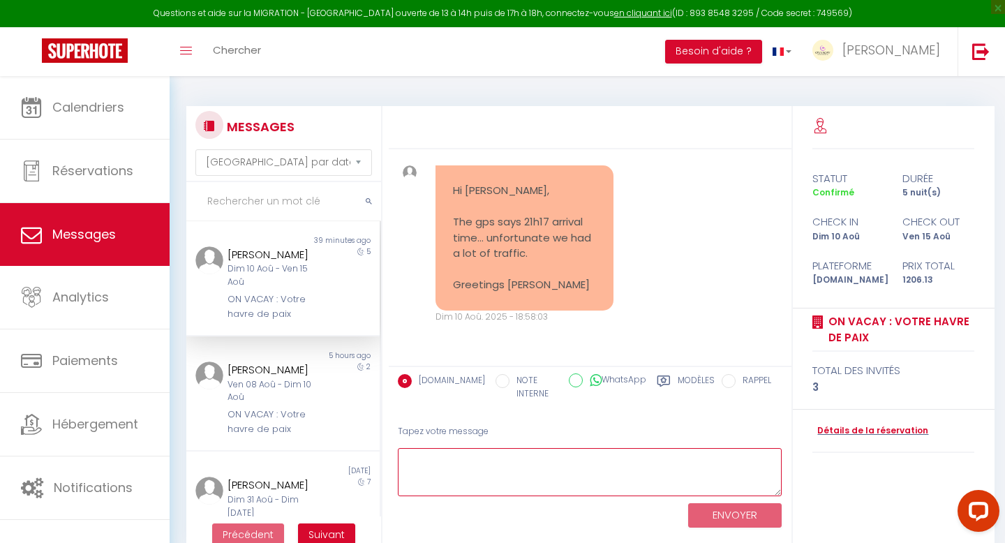
click at [452, 484] on textarea at bounding box center [590, 472] width 385 height 48
paste textarea "Hi [PERSON_NAME] 😊 Got it — I’ve let [PERSON_NAME] know, and she’ll be there to…"
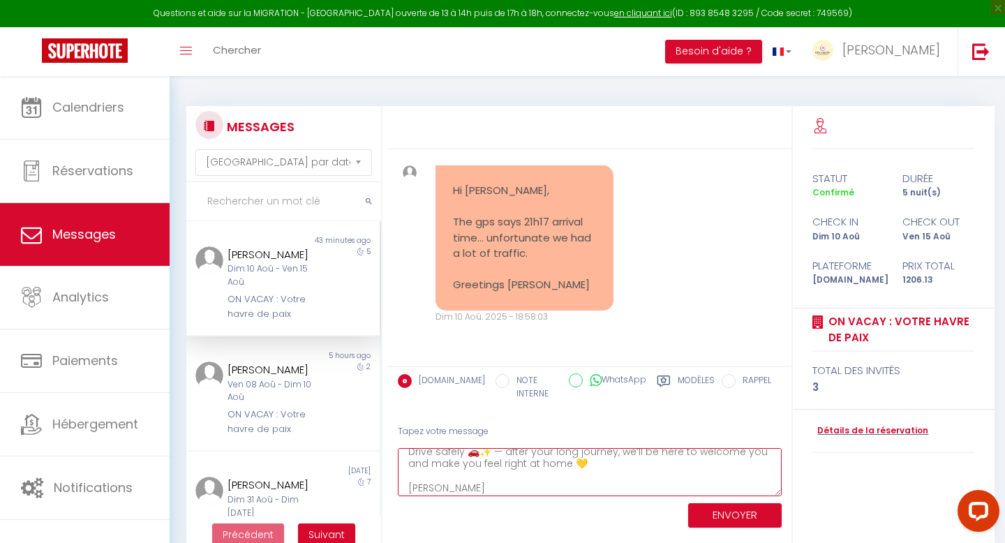
scroll to position [8669, 0]
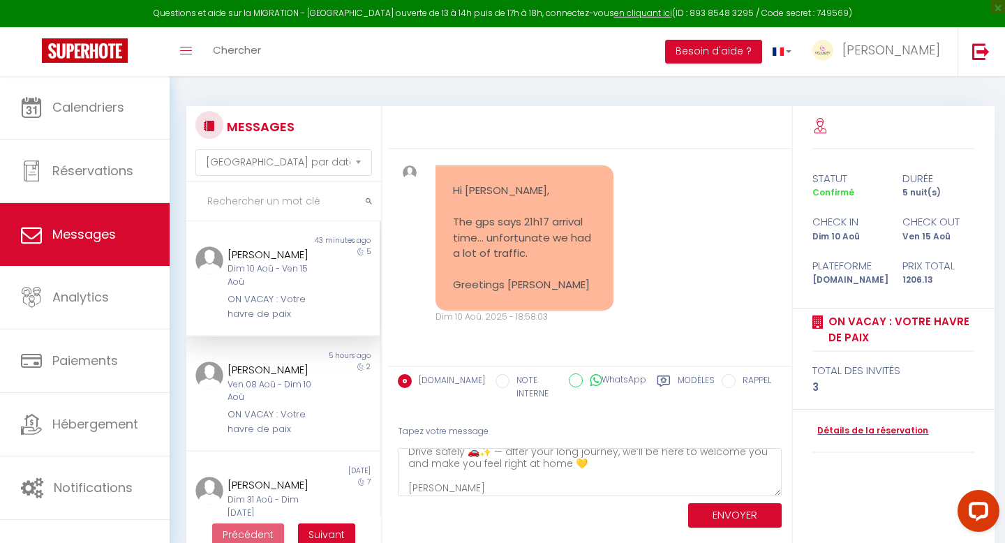
drag, startPoint x: 670, startPoint y: 245, endPoint x: 635, endPoint y: 233, distance: 36.9
copy pre "nd the ON VACAY team 🌴"
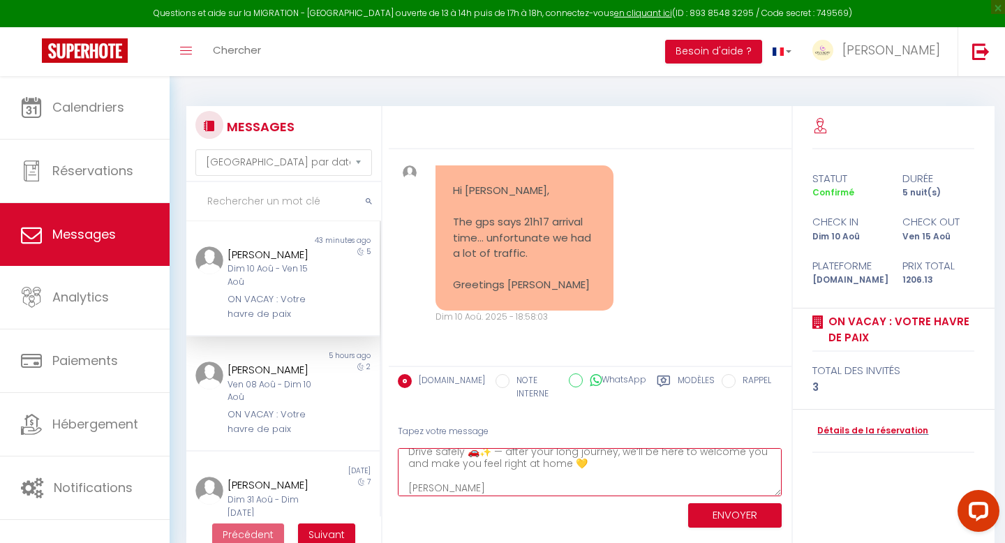
click at [546, 491] on textarea "Hi [PERSON_NAME] 😊 Got it — I’ve let [PERSON_NAME] know, and she’ll be there to…" at bounding box center [590, 472] width 385 height 48
paste textarea "and the ON VACAY team 🌴"
click at [584, 464] on textarea "Hi [PERSON_NAME] 😊 Got it — I’ve let [PERSON_NAME] know, and she’ll be there to…" at bounding box center [590, 472] width 385 height 48
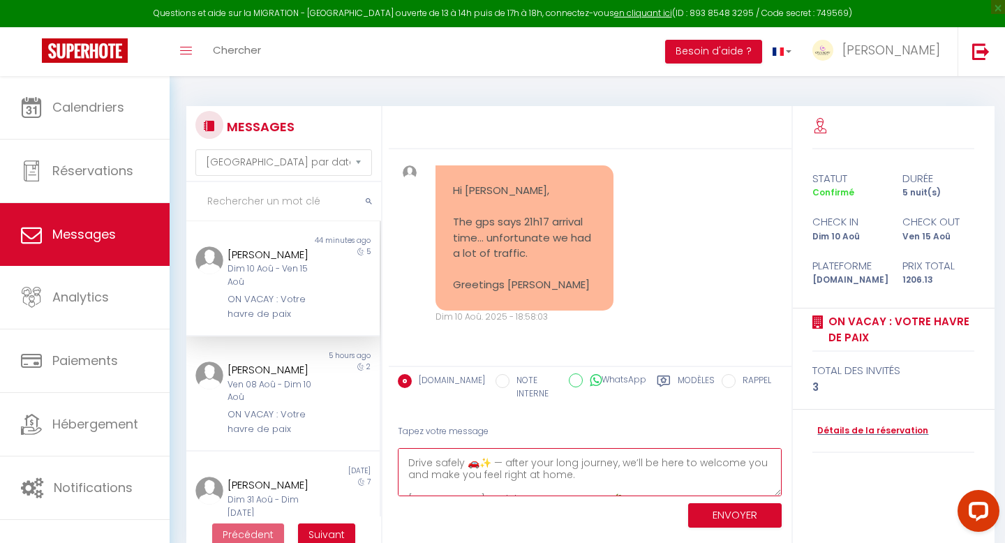
click at [488, 465] on textarea "Hi [PERSON_NAME] 😊 Got it — I’ve let [PERSON_NAME] know, and she’ll be there to…" at bounding box center [590, 472] width 385 height 48
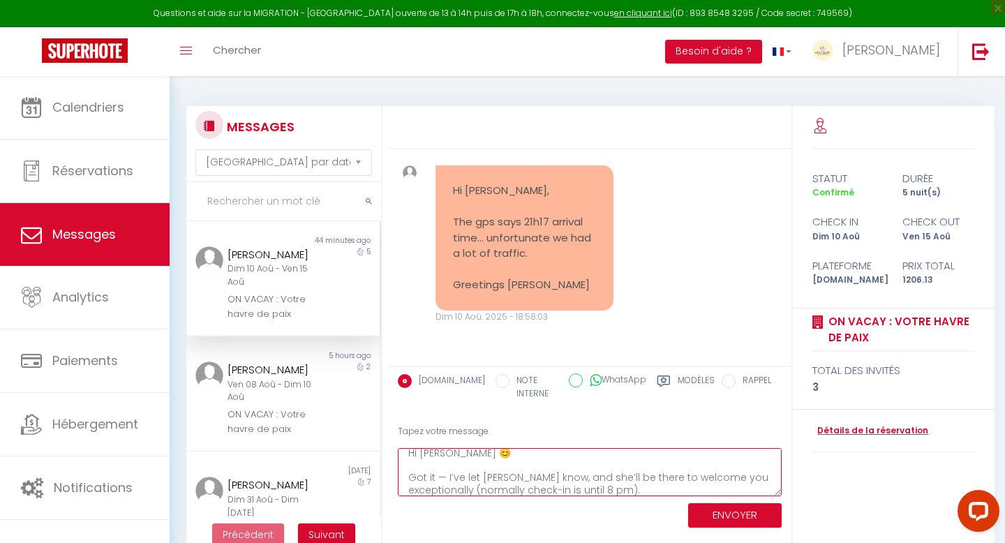
scroll to position [0, 0]
click at [505, 459] on textarea "Hi [PERSON_NAME] 😊 Got it — I’ve let [PERSON_NAME] know, and she’ll be there to…" at bounding box center [590, 472] width 385 height 48
type textarea "Hi [PERSON_NAME], Got it — I’ve let [PERSON_NAME] know, and she’ll be there to …"
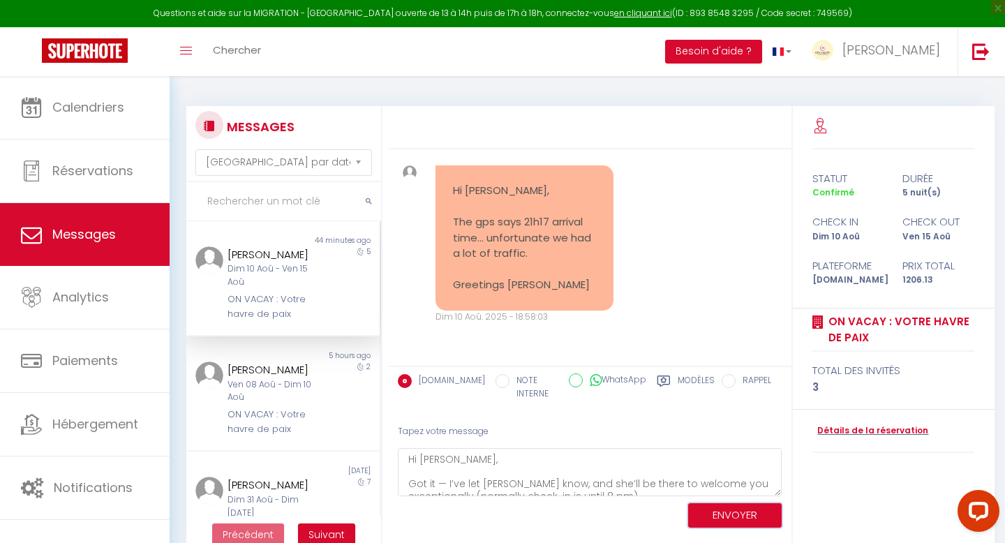
click at [714, 514] on button "ENVOYER" at bounding box center [735, 515] width 94 height 24
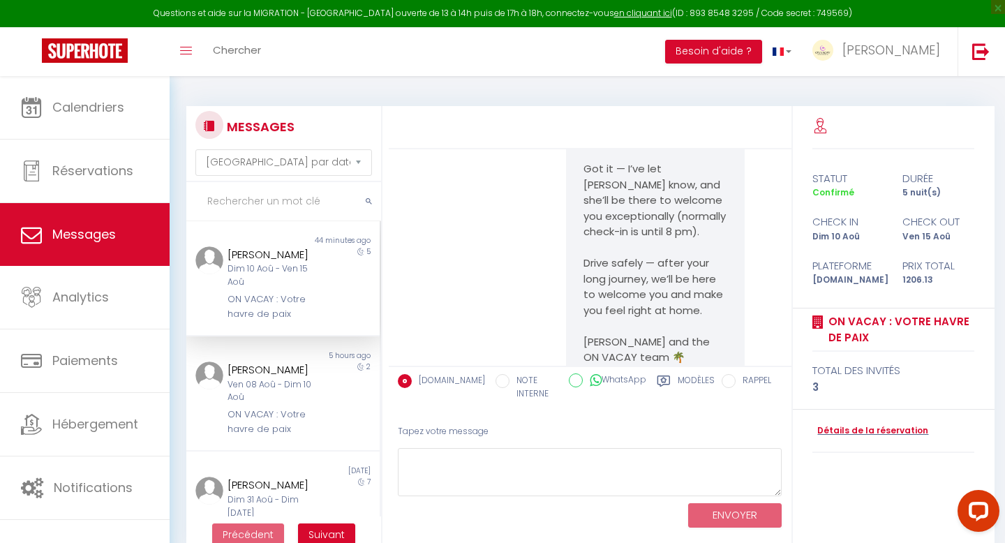
scroll to position [9179, 0]
